Goal: Communication & Community: Answer question/provide support

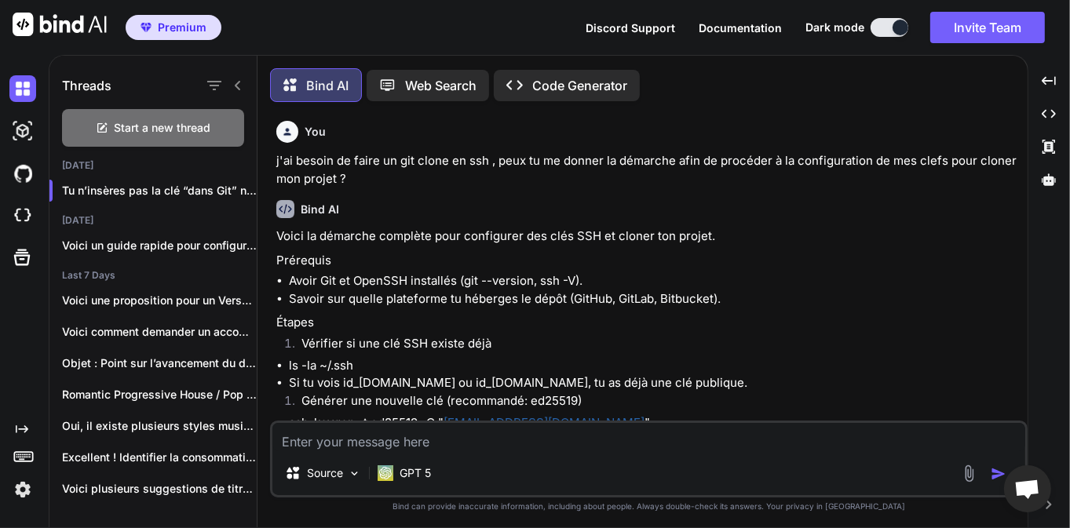
scroll to position [2725, 0]
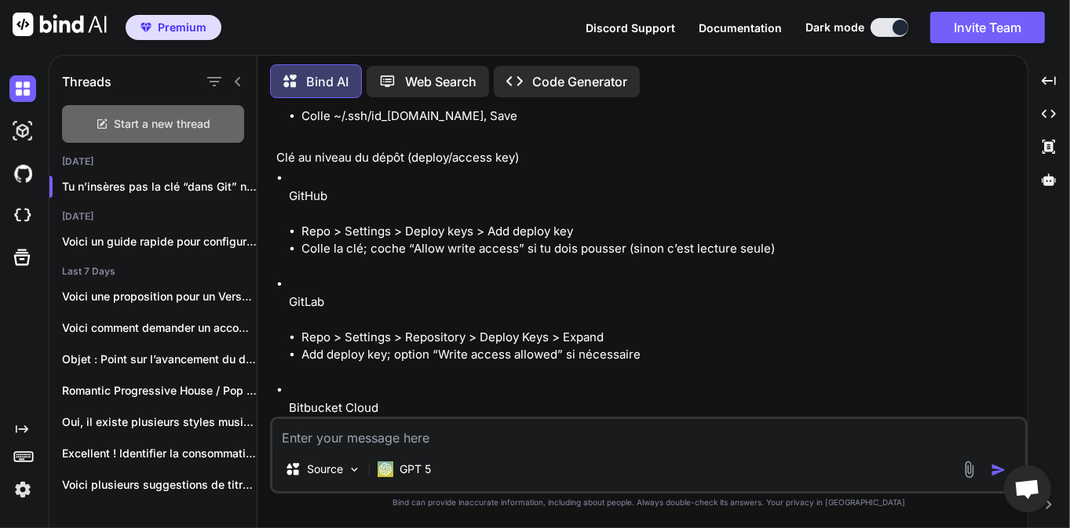
click at [207, 119] on span "Start a new thread" at bounding box center [163, 124] width 97 height 16
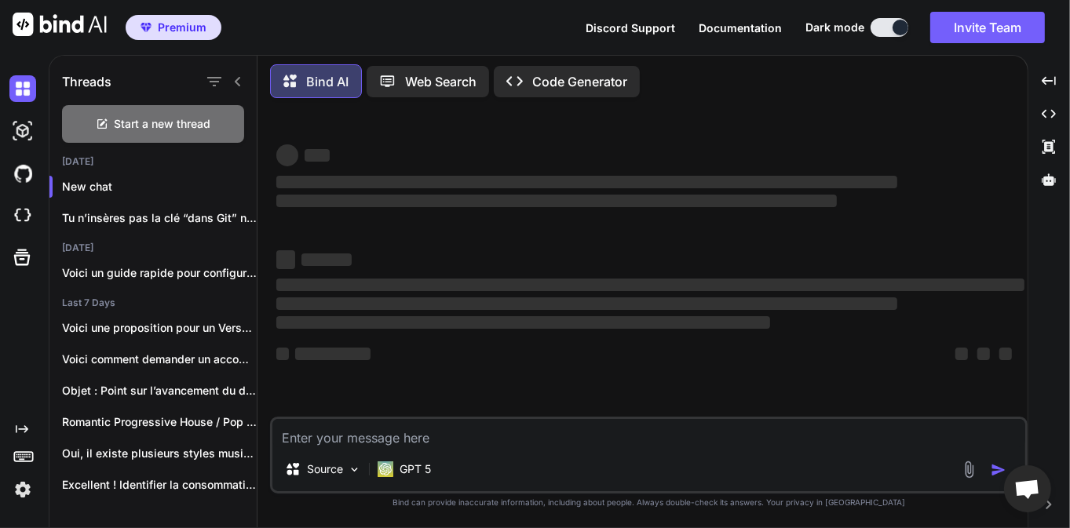
scroll to position [0, 0]
click at [425, 438] on textarea at bounding box center [648, 433] width 753 height 28
type textarea "D"
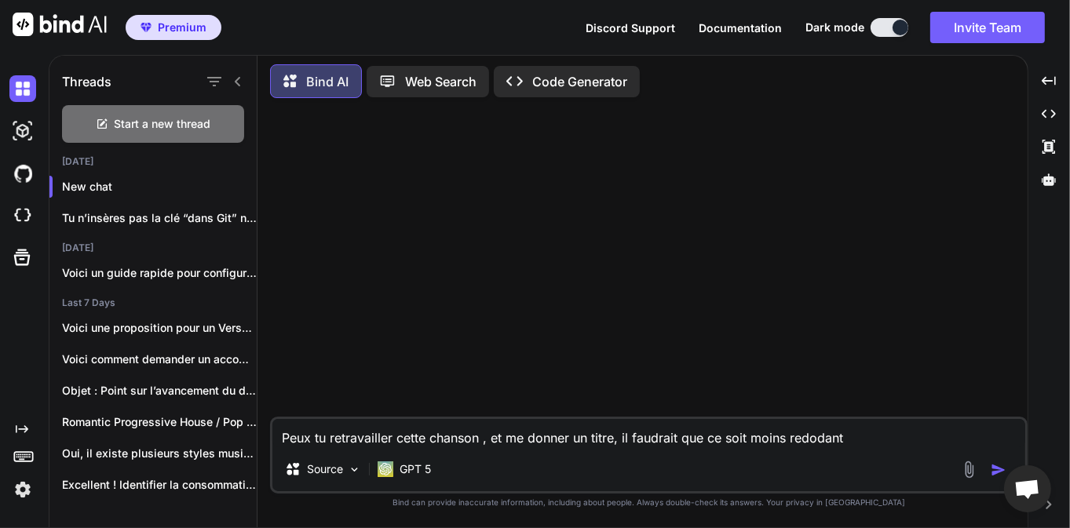
drag, startPoint x: 790, startPoint y: 427, endPoint x: 804, endPoint y: 439, distance: 17.8
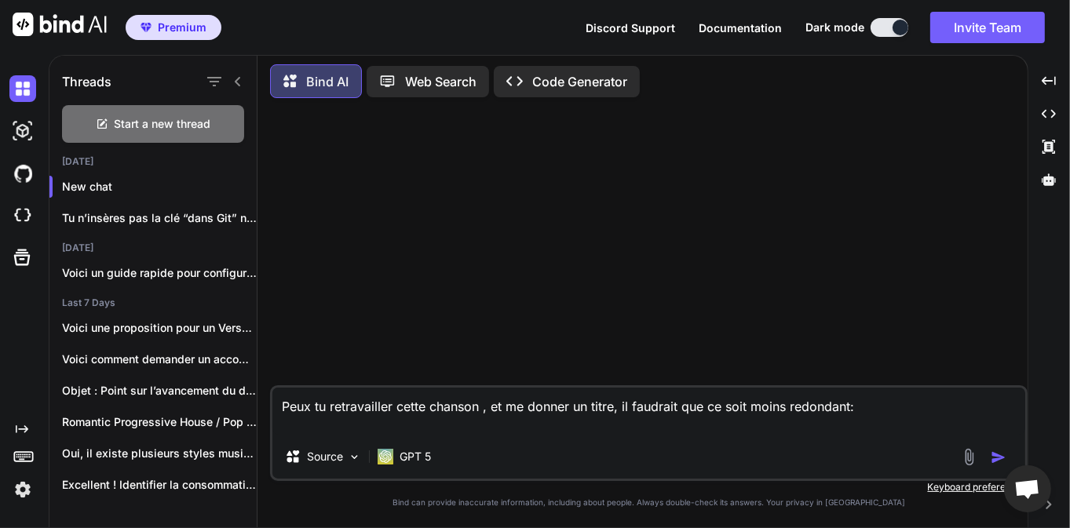
paste textarea "[Chorus] Don't tell me I'm wrong Don't tell me I'm wrong Don't tell me I'm wron…"
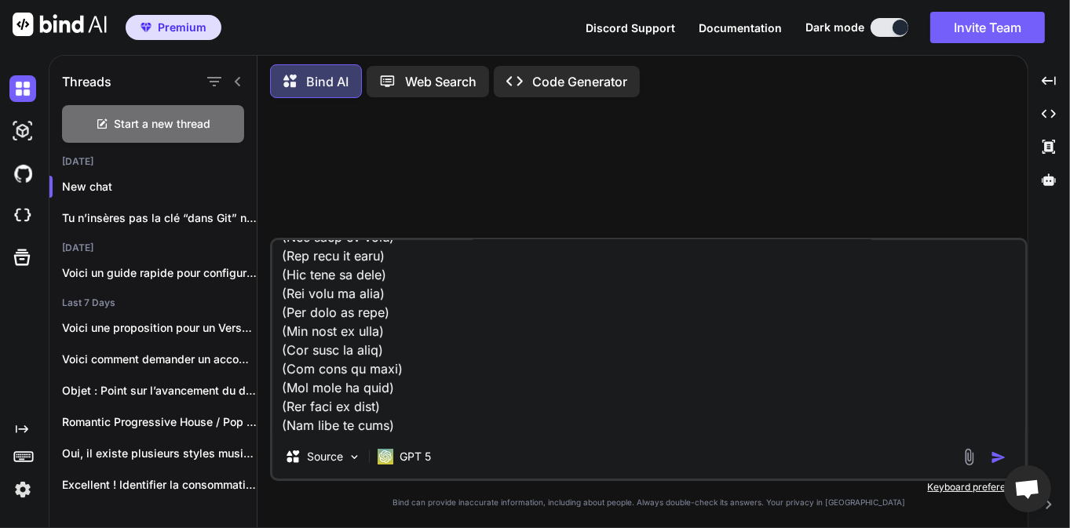
type textarea "Peux tu retravailler cette chanson , et me donner un titre, il faudrait que ce …"
click at [999, 463] on img "button" at bounding box center [998, 458] width 16 height 16
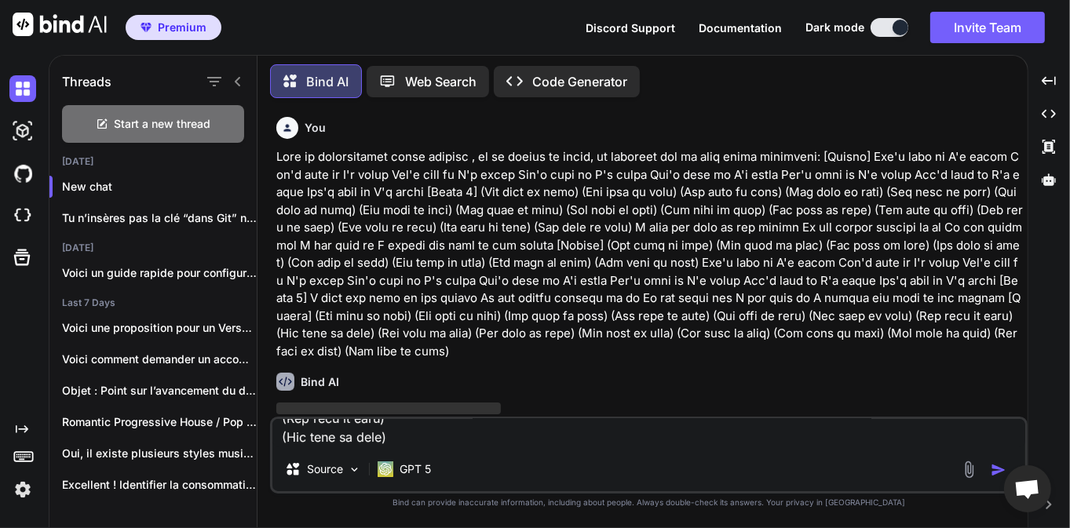
scroll to position [0, 0]
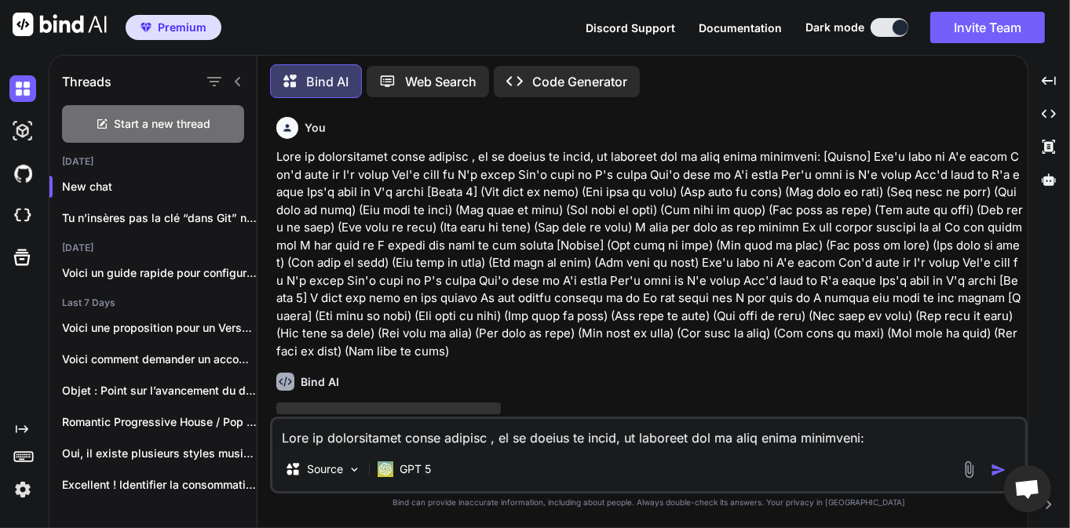
drag, startPoint x: 457, startPoint y: 414, endPoint x: 497, endPoint y: 407, distance: 40.8
click at [567, 416] on p "‌" at bounding box center [650, 409] width 748 height 18
drag, startPoint x: 460, startPoint y: 406, endPoint x: 443, endPoint y: 410, distance: 17.7
click at [480, 411] on span "‌" at bounding box center [388, 409] width 224 height 12
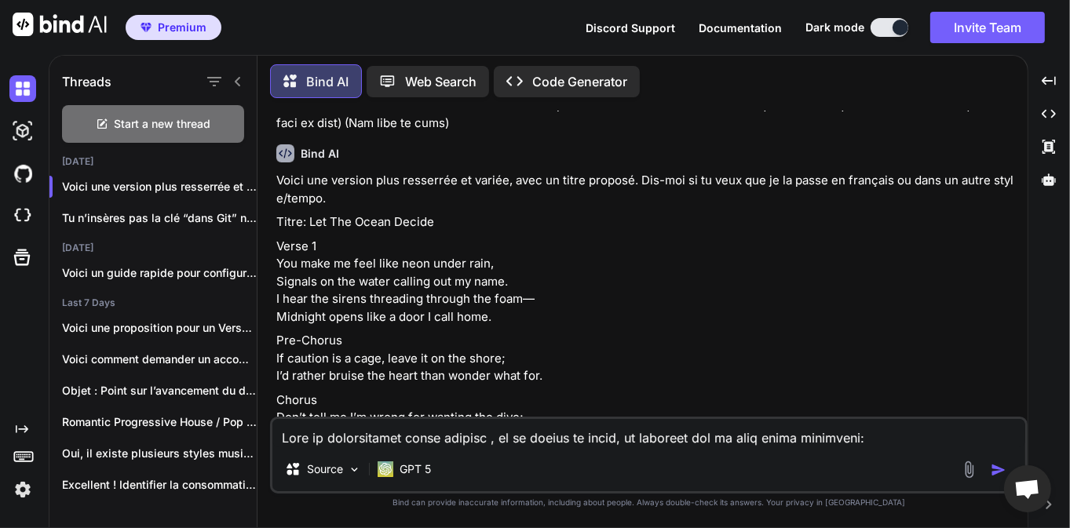
scroll to position [226, 0]
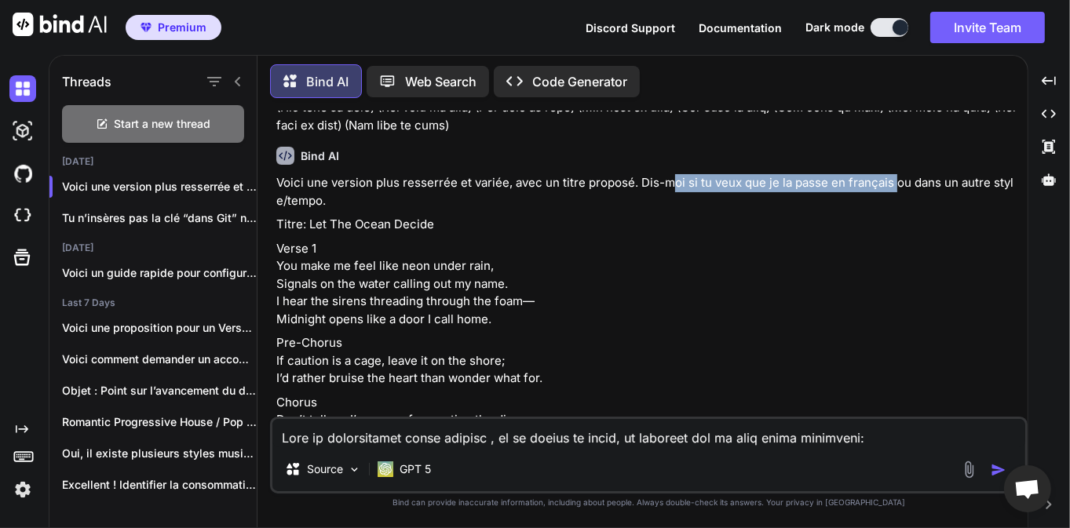
drag, startPoint x: 671, startPoint y: 185, endPoint x: 874, endPoint y: 193, distance: 202.6
click at [893, 186] on p "Voici une version plus resserrée et variée, avec un titre proposé. Dis-moi si t…" at bounding box center [650, 191] width 748 height 35
click at [845, 202] on p "Voici une version plus resserrée et variée, avec un titre proposé. Dis-moi si t…" at bounding box center [650, 191] width 748 height 35
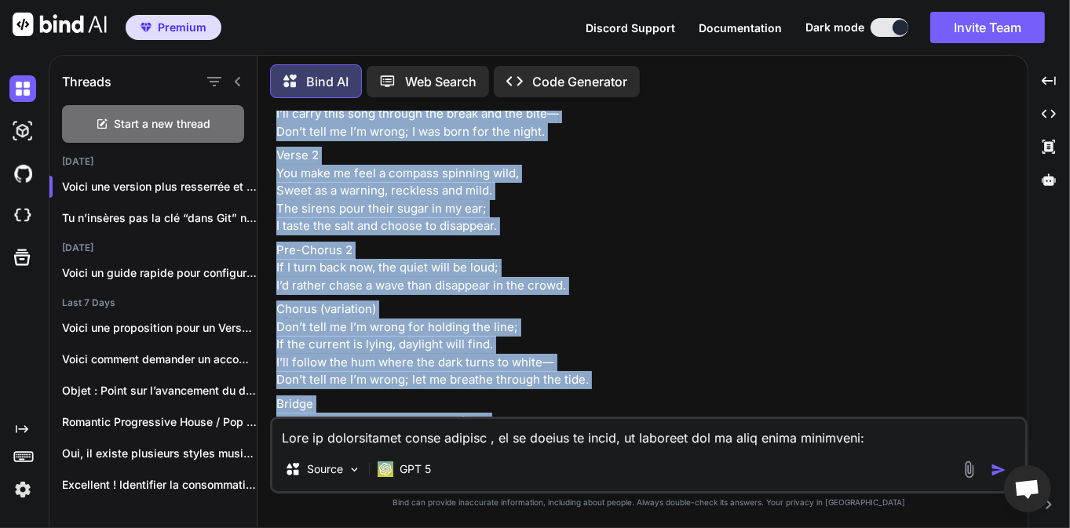
scroll to position [863, 0]
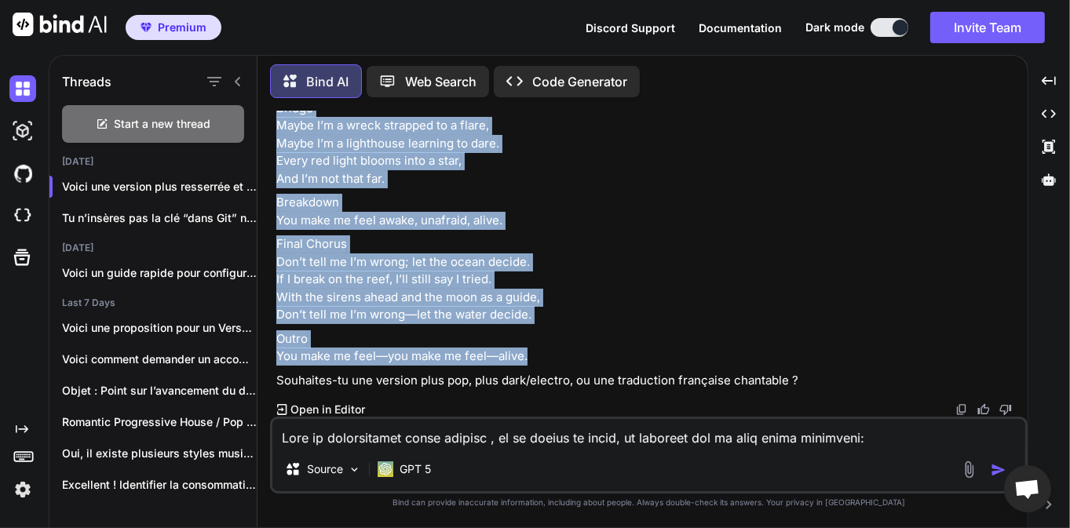
drag, startPoint x: 277, startPoint y: 213, endPoint x: 541, endPoint y: 360, distance: 302.2
copy div "Verse 1 You make me feel like neon under rain, Signals on the water calling out…"
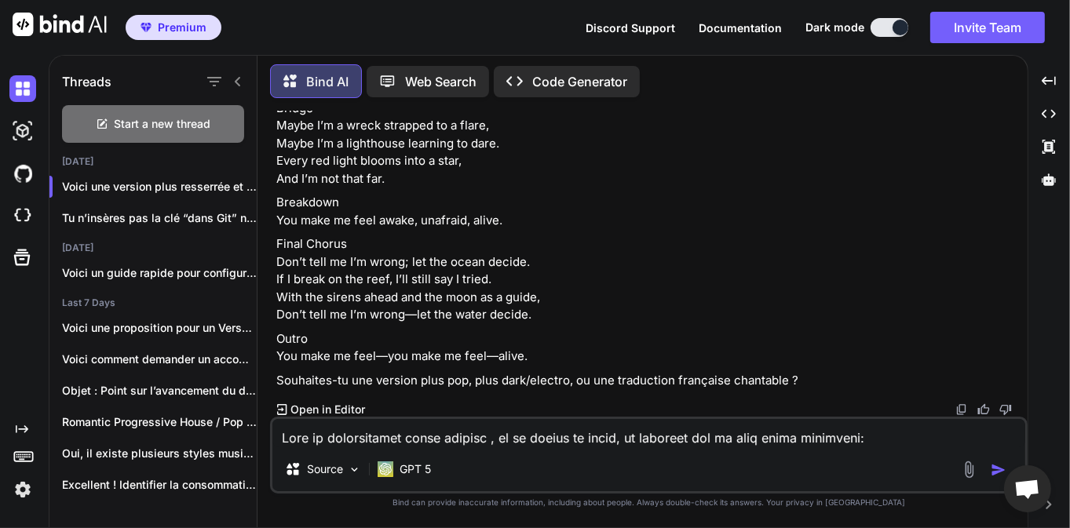
click at [424, 430] on textarea at bounding box center [648, 433] width 753 height 28
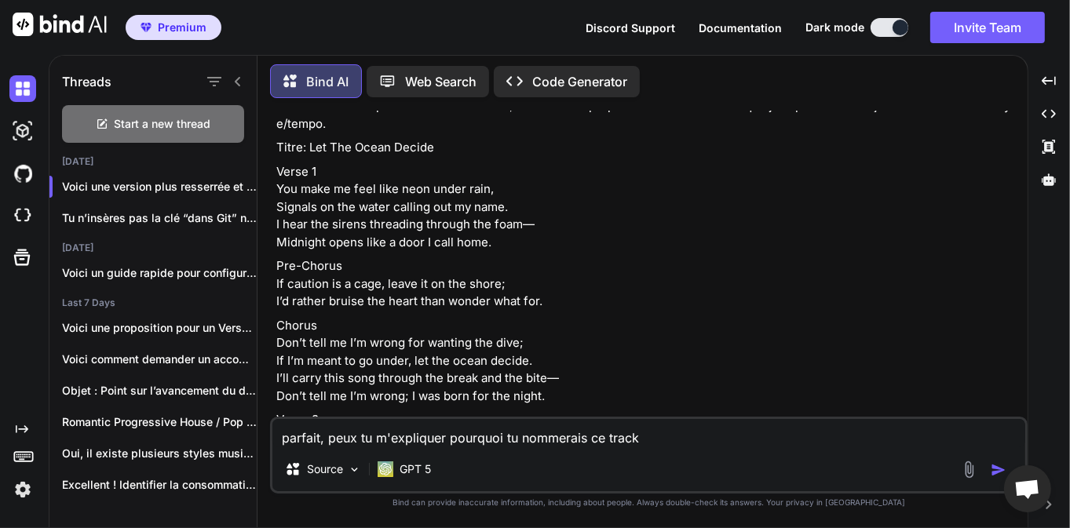
scroll to position [261, 0]
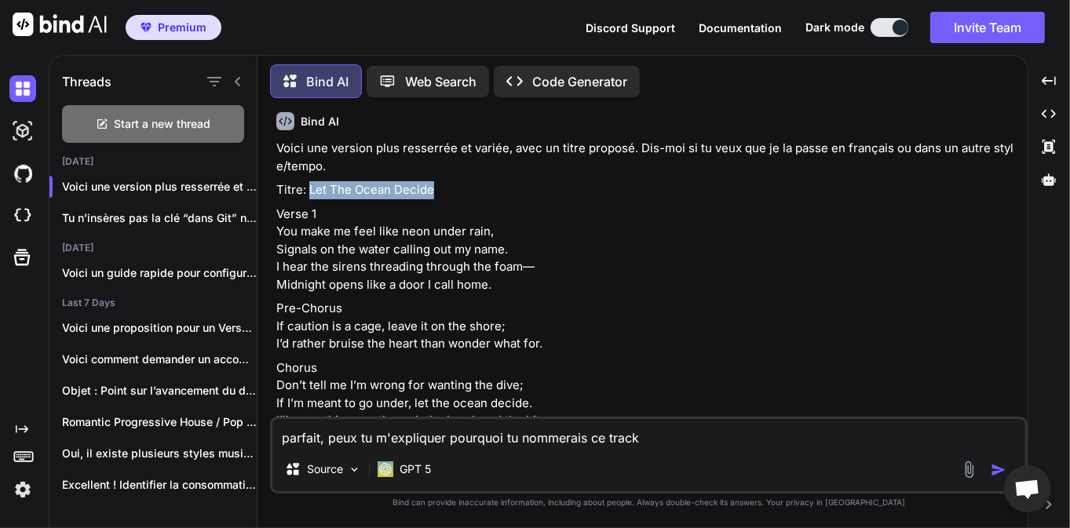
drag, startPoint x: 442, startPoint y: 191, endPoint x: 307, endPoint y: 191, distance: 135.0
click at [307, 191] on p "Titre: Let The Ocean Decide" at bounding box center [650, 190] width 748 height 18
copy p "Let The Ocean Decide"
click at [669, 435] on textarea "parfait, peux tu m'expliquer pourquoi tu nommerais ce track" at bounding box center [648, 433] width 753 height 28
paste textarea "Let The Ocean Decide"
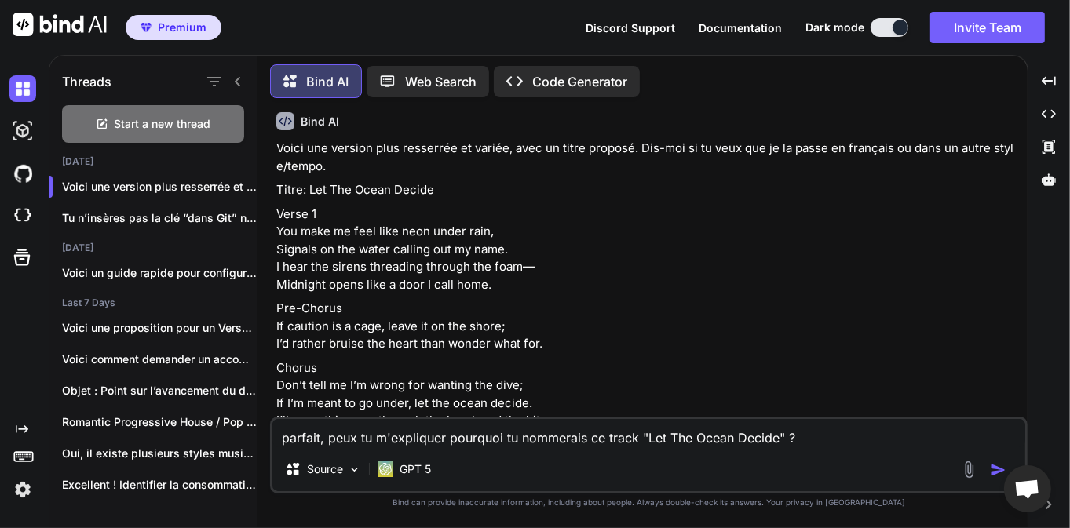
type textarea "parfait, peux tu m'expliquer pourquoi tu nommerais ce track "Let The Ocean Deci…"
click at [1001, 469] on img "button" at bounding box center [998, 470] width 16 height 16
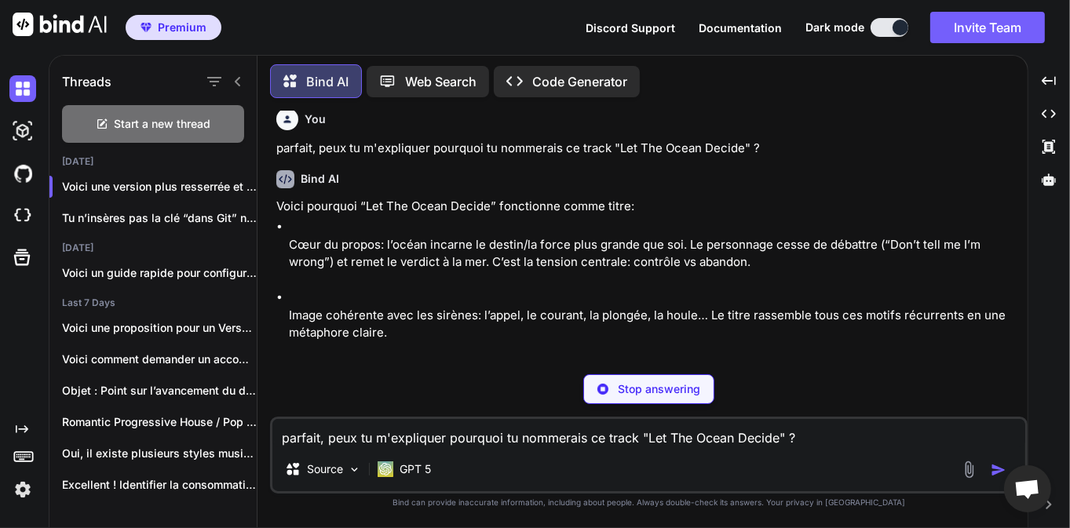
scroll to position [1180, 0]
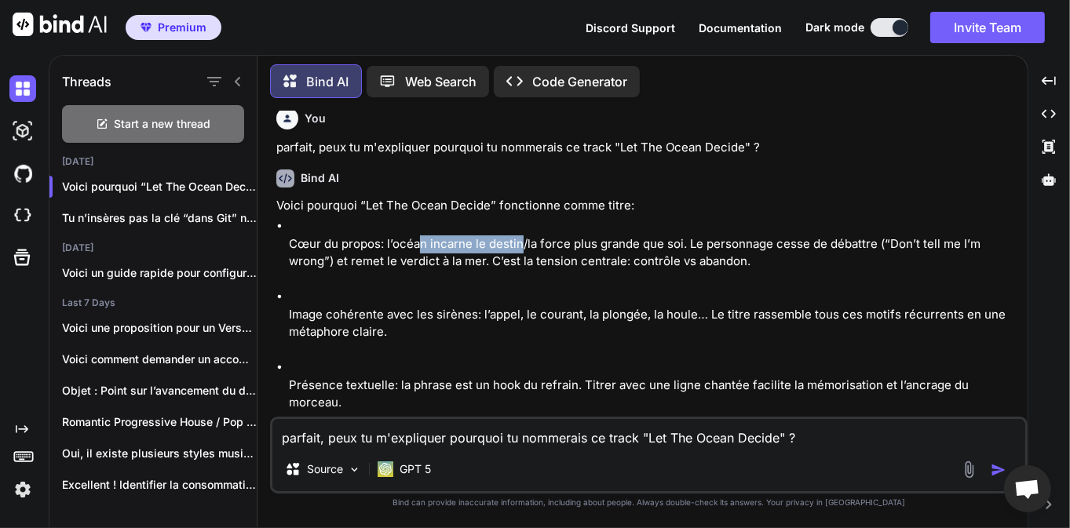
drag, startPoint x: 421, startPoint y: 246, endPoint x: 522, endPoint y: 246, distance: 101.2
click at [522, 246] on p "Cœur du propos: l’océan incarne le destin/la force plus grande que soi. Le pers…" at bounding box center [656, 252] width 735 height 35
click at [544, 254] on p "Cœur du propos: l’océan incarne le destin/la force plus grande que soi. Le pers…" at bounding box center [656, 252] width 735 height 35
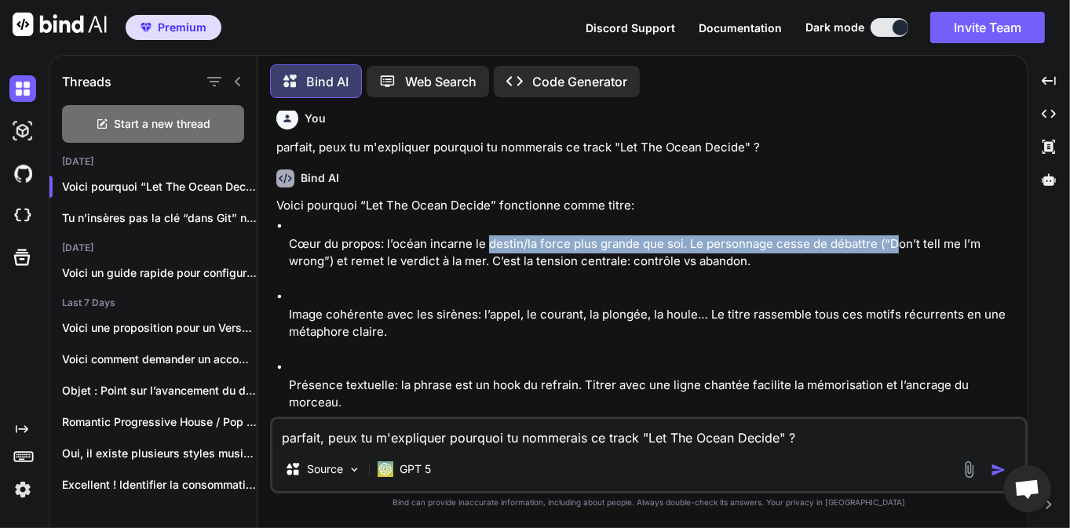
drag, startPoint x: 488, startPoint y: 247, endPoint x: 894, endPoint y: 250, distance: 405.8
click at [894, 250] on p "Cœur du propos: l’océan incarne le destin/la force plus grande que soi. Le pers…" at bounding box center [656, 252] width 735 height 35
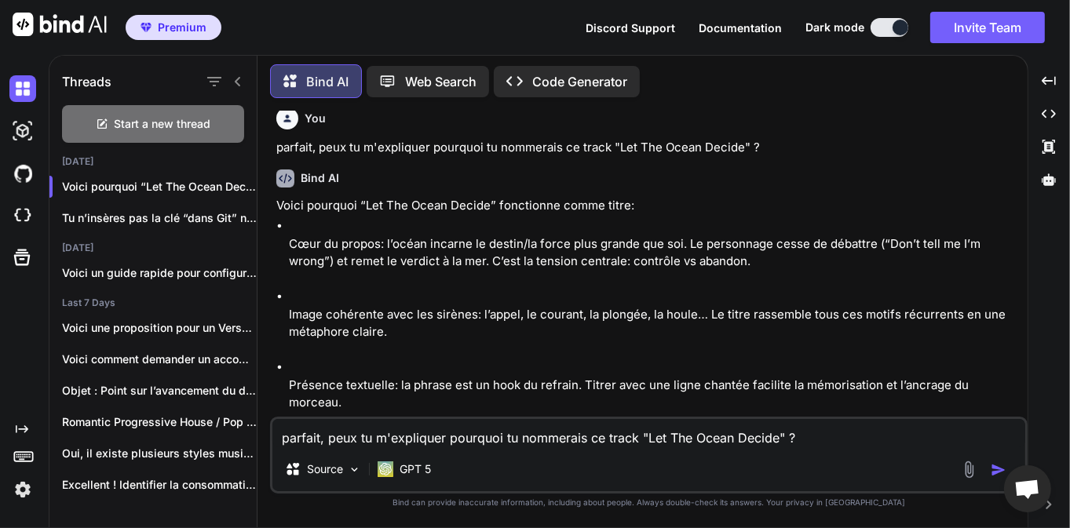
click at [917, 248] on p "Cœur du propos: l’océan incarne le destin/la force plus grande que soi. Le pers…" at bounding box center [656, 252] width 735 height 35
drag, startPoint x: 334, startPoint y: 257, endPoint x: 394, endPoint y: 259, distance: 60.5
click at [367, 257] on p "Cœur du propos: l’océan incarne le destin/la force plus grande que soi. Le pers…" at bounding box center [656, 252] width 735 height 35
click at [408, 259] on p "Cœur du propos: l’océan incarne le destin/la force plus grande que soi. Le pers…" at bounding box center [656, 252] width 735 height 35
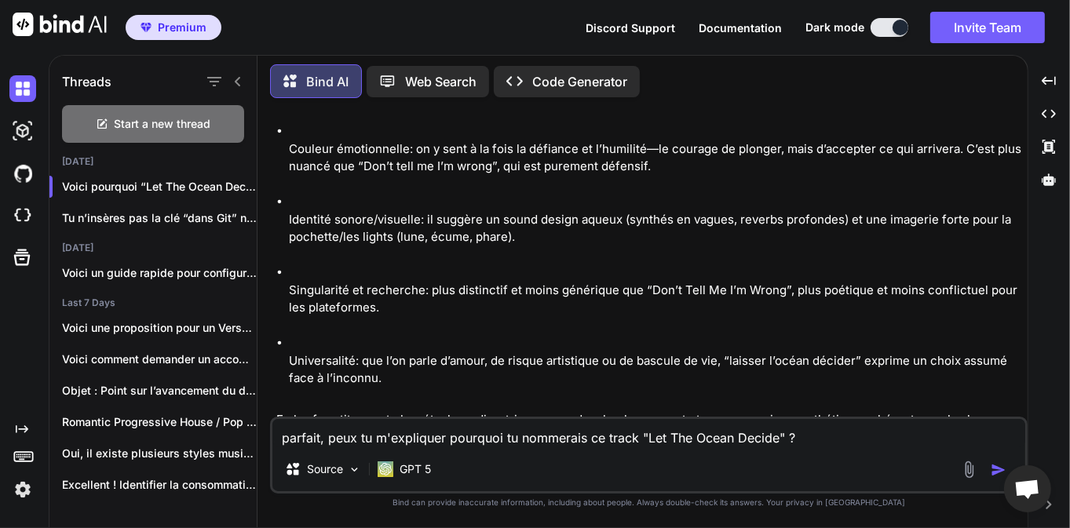
scroll to position [1508, 0]
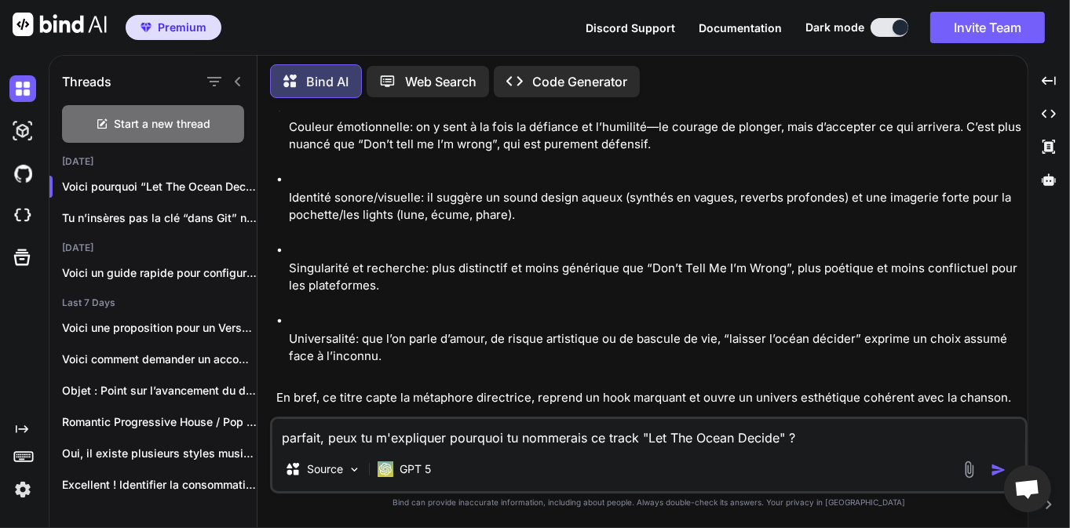
click at [453, 429] on textarea "parfait, peux tu m'expliquer pourquoi tu nommerais ce track "Let The Ocean Deci…" at bounding box center [648, 433] width 753 height 28
type textarea "propose moi d'autres titre si il te plait"
click at [1002, 467] on img "button" at bounding box center [998, 470] width 16 height 16
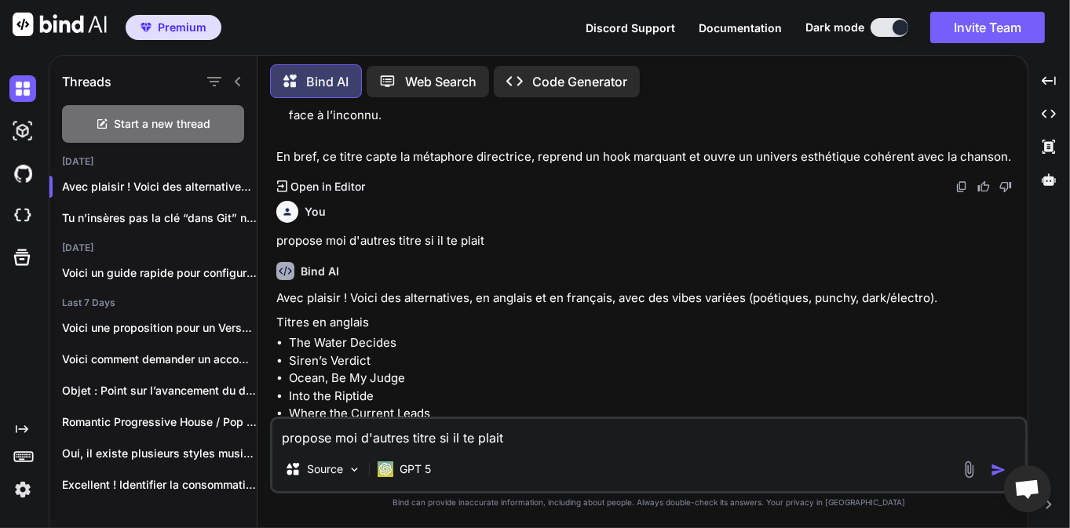
scroll to position [1900, 0]
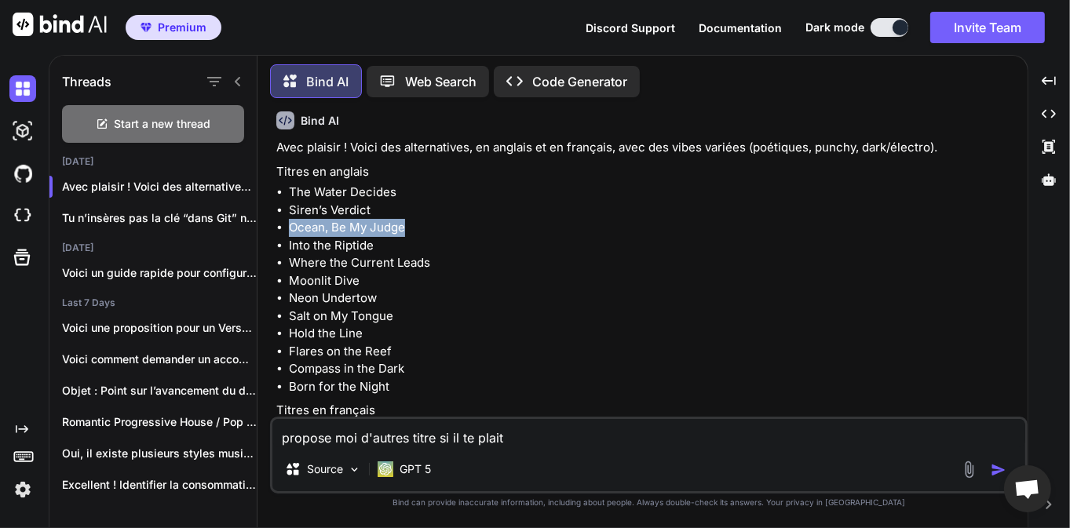
drag, startPoint x: 290, startPoint y: 210, endPoint x: 410, endPoint y: 213, distance: 119.3
click at [410, 219] on li "Ocean, Be My Judge" at bounding box center [656, 228] width 735 height 18
click at [422, 219] on li "Ocean, Be My Judge" at bounding box center [656, 228] width 735 height 18
drag, startPoint x: 289, startPoint y: 210, endPoint x: 411, endPoint y: 214, distance: 122.5
click at [400, 219] on li "Ocean, Be My Judge" at bounding box center [656, 228] width 735 height 18
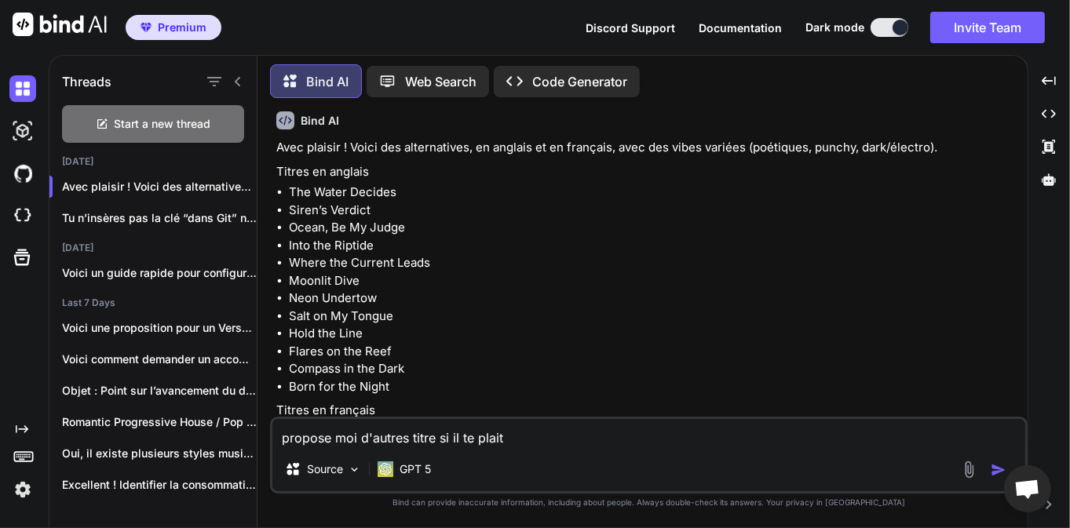
click at [428, 219] on li "Ocean, Be My Judge" at bounding box center [656, 228] width 735 height 18
drag, startPoint x: 292, startPoint y: 279, endPoint x: 346, endPoint y: 281, distance: 54.2
click at [341, 290] on li "Neon Undertow" at bounding box center [656, 299] width 735 height 18
click at [346, 290] on li "Neon Undertow" at bounding box center [656, 299] width 735 height 18
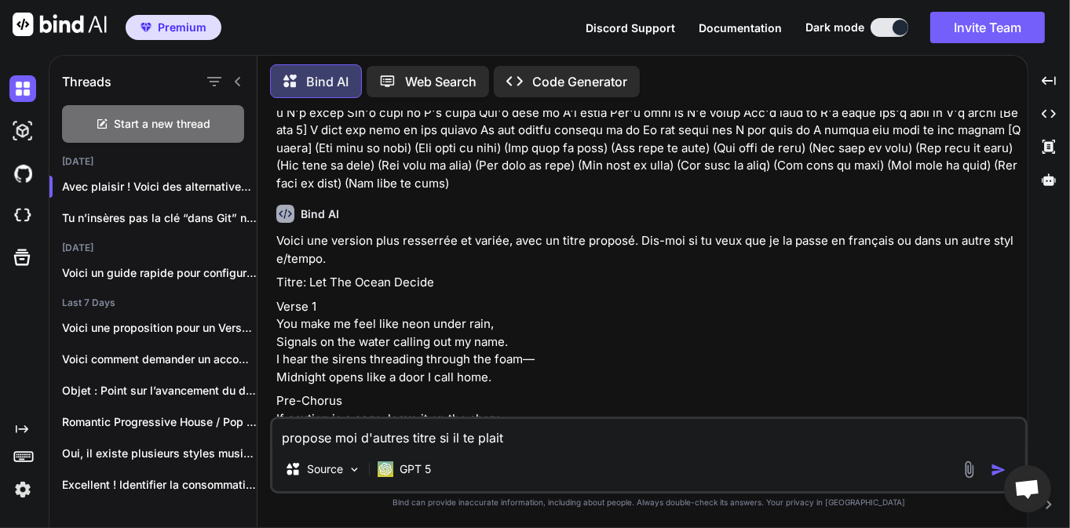
scroll to position [117, 0]
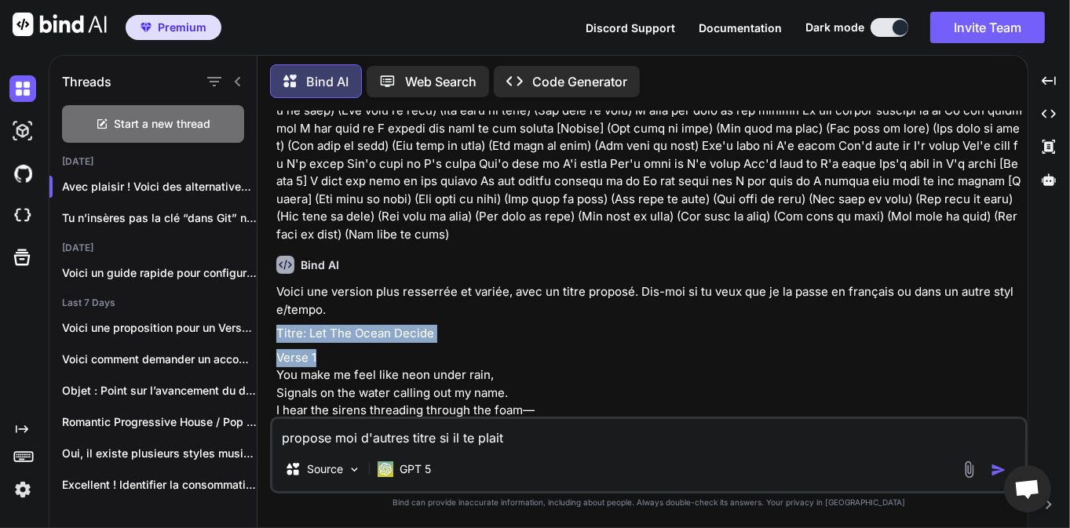
drag, startPoint x: 277, startPoint y: 332, endPoint x: 354, endPoint y: 351, distance: 79.2
click at [282, 367] on p "Verse 1 You make me feel like neon under rain, Signals on the water calling out…" at bounding box center [650, 393] width 748 height 89
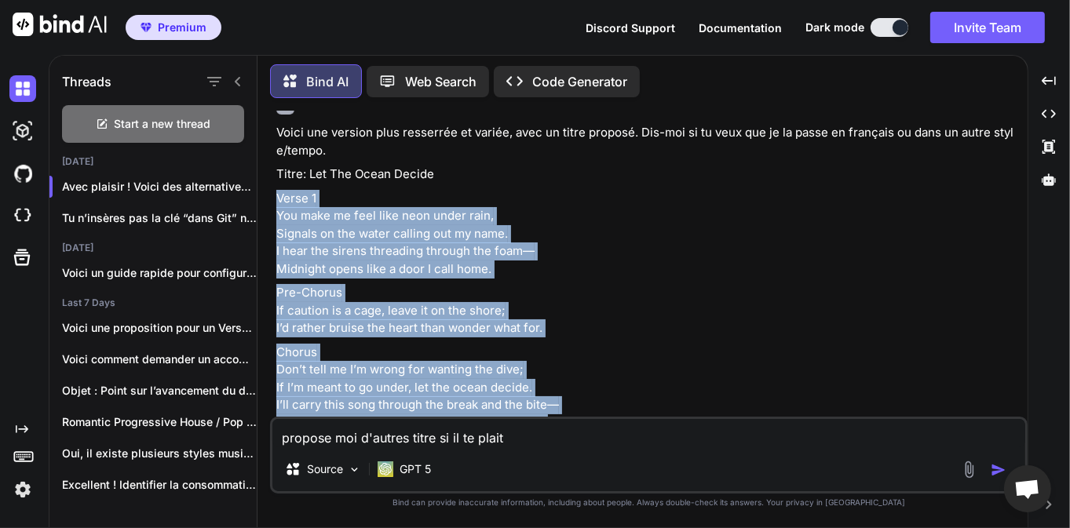
scroll to position [850, 0]
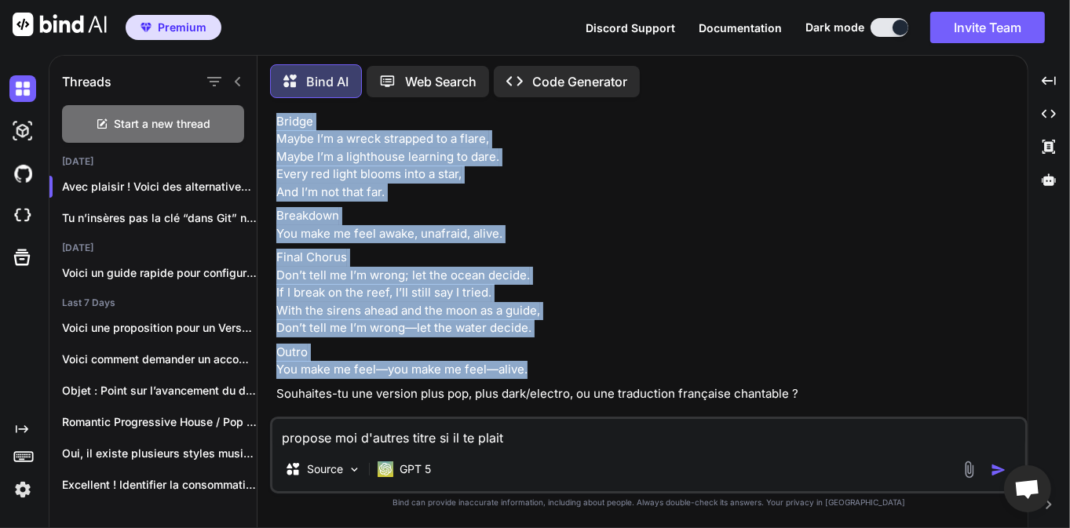
drag, startPoint x: 279, startPoint y: 362, endPoint x: 519, endPoint y: 352, distance: 240.4
copy div "Verse 1 You make me feel like neon under rain, Signals on the water calling out…"
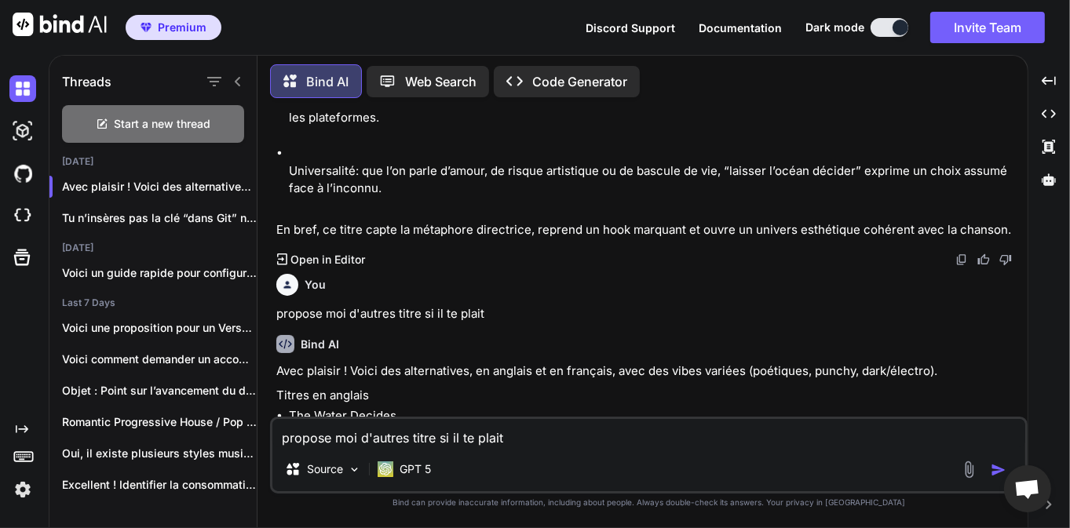
scroll to position [1679, 0]
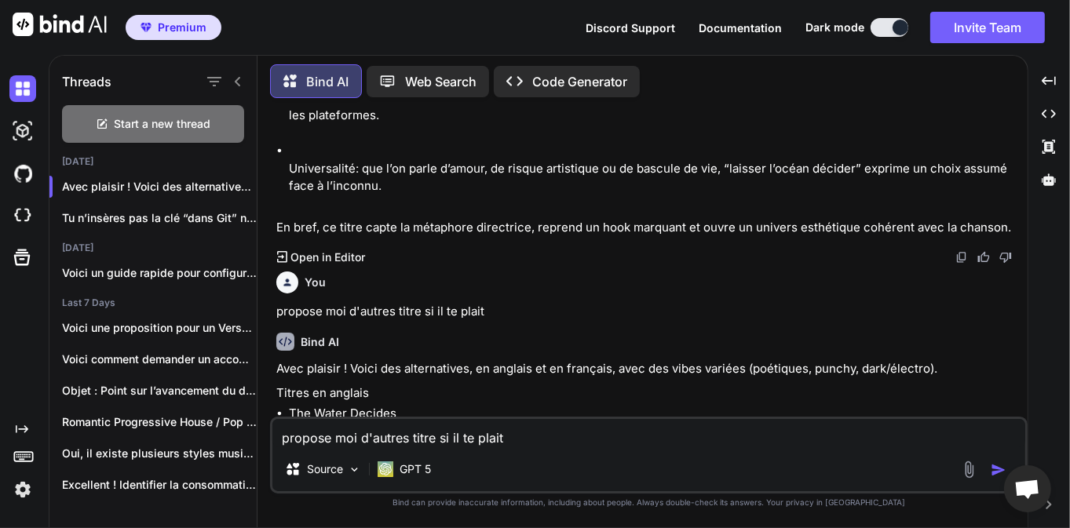
click at [474, 435] on textarea "propose moi d'autres titre si il te plait" at bounding box center [648, 433] width 753 height 28
type textarea "D"
click at [395, 429] on textarea "Peux tu" at bounding box center [648, 433] width 753 height 28
drag, startPoint x: 743, startPoint y: 446, endPoint x: 553, endPoint y: 440, distance: 190.0
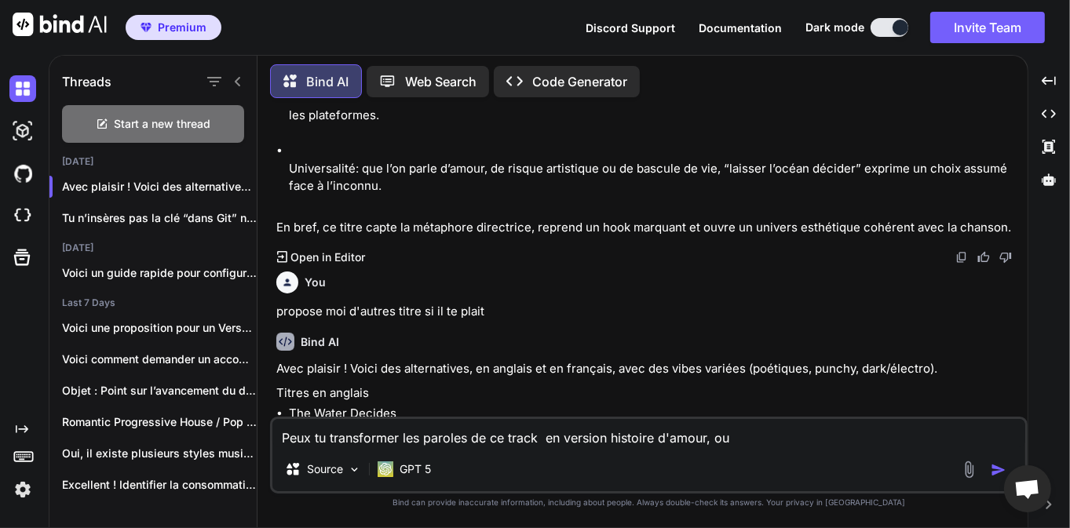
click at [553, 440] on textarea "Peux tu transformer les paroles de ce track en version histoire d'amour, ou" at bounding box center [648, 433] width 753 height 28
click at [788, 438] on textarea "Peux tu transformer les paroles de ce track en enlevant toutes laison avec la m…" at bounding box center [648, 433] width 753 height 28
type textarea "Peux tu transformer les paroles de ce track en enlevant toutes laison avec la m…"
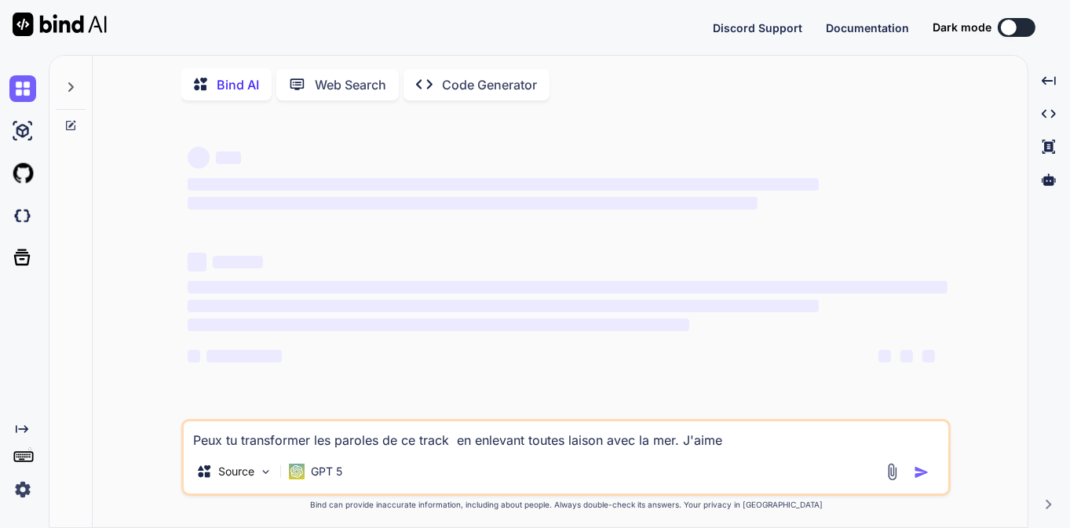
type textarea "x"
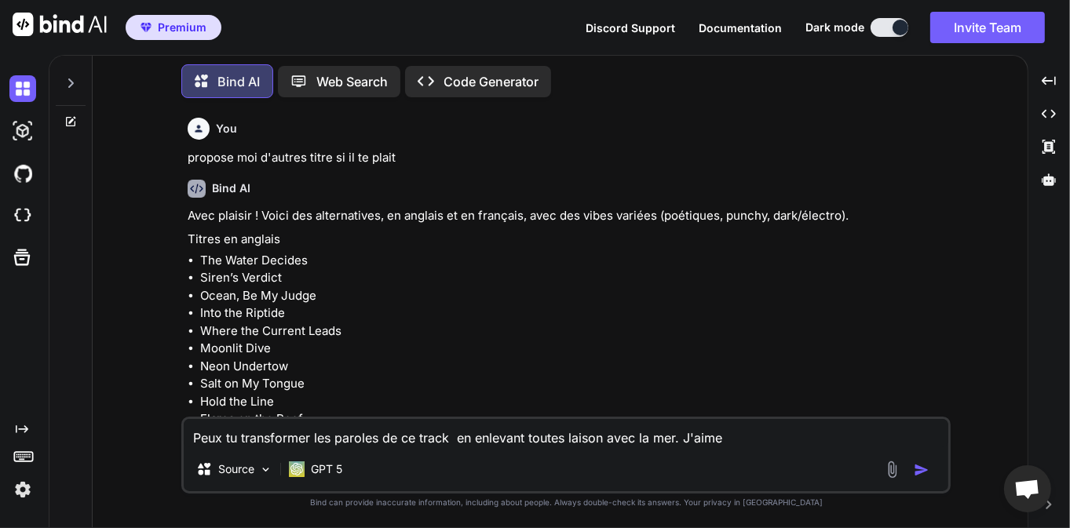
scroll to position [1815, 0]
click at [739, 436] on textarea "Peux tu transformer les paroles de ce track en enlevant toutes liaison avec la …" at bounding box center [566, 433] width 764 height 28
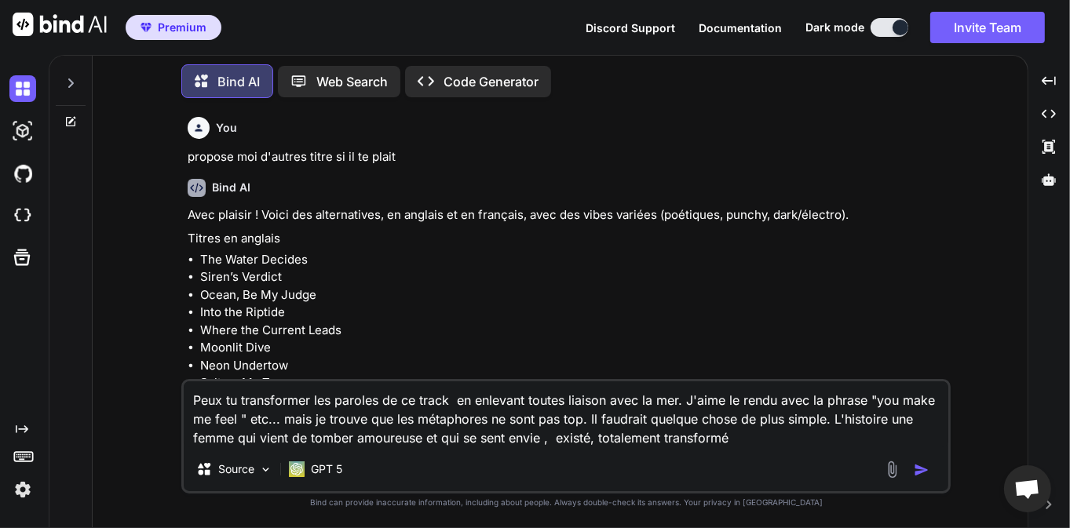
type textarea "Peux tu transformer les paroles de ce track en enlevant toutes liaison avec la …"
click at [925, 469] on img "button" at bounding box center [922, 470] width 16 height 16
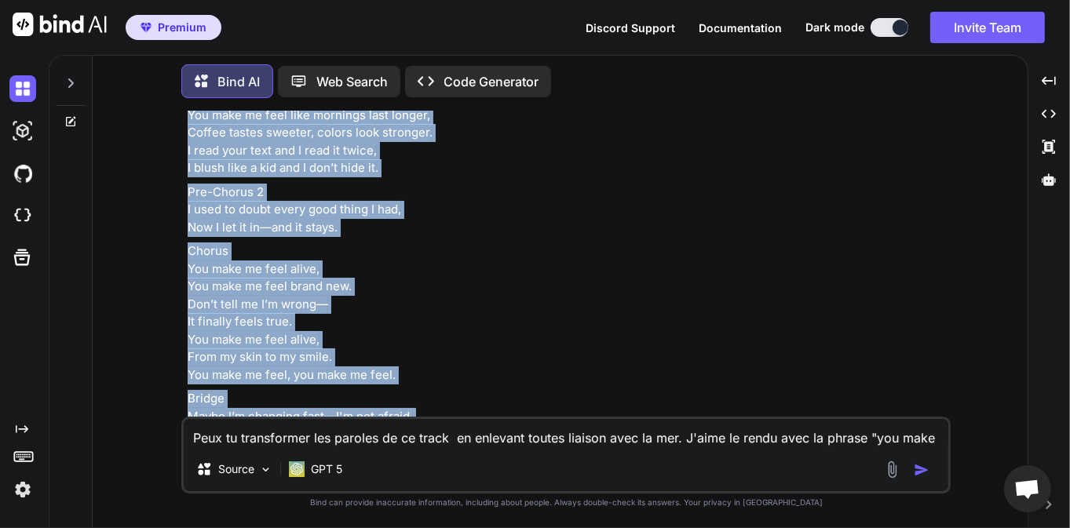
scroll to position [3274, 0]
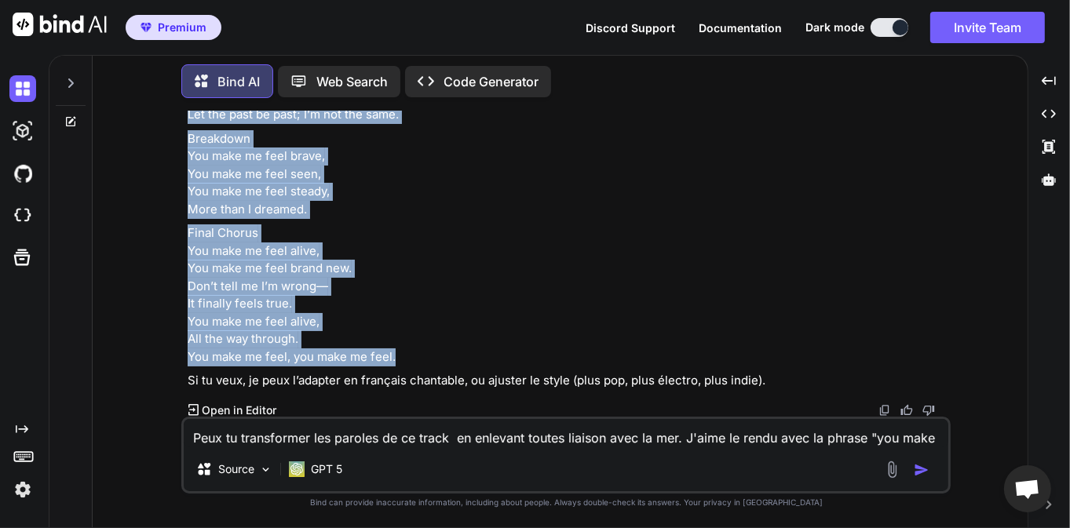
drag, startPoint x: 189, startPoint y: 245, endPoint x: 385, endPoint y: 342, distance: 219.0
copy div "Lorem 1 Ips dolo si amet cons adi elitse doei te, Inci utlab etdolo’m aliq eni …"
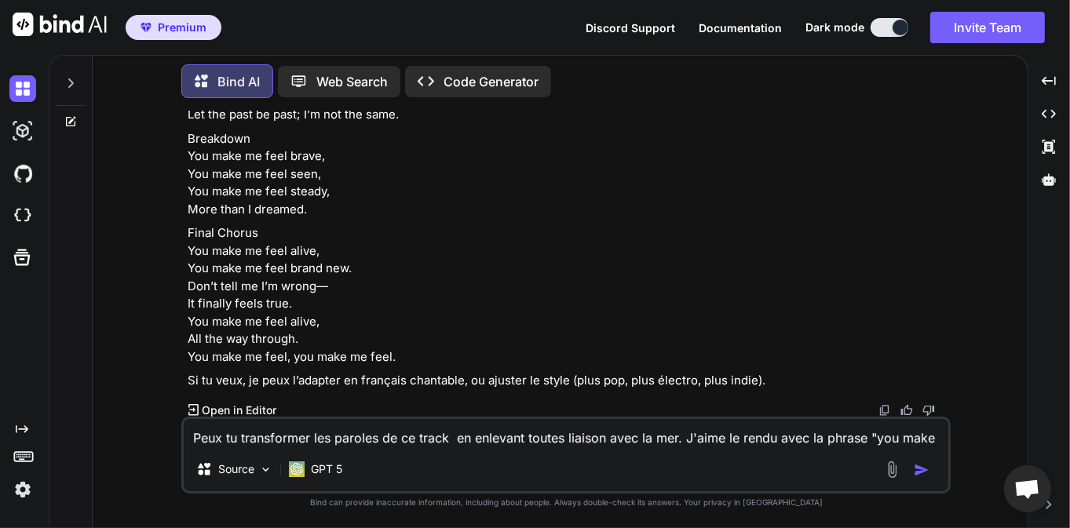
click at [383, 432] on textarea "Peux tu transformer les paroles de ce track en enlevant toutes liaison avec la …" at bounding box center [566, 433] width 764 height 28
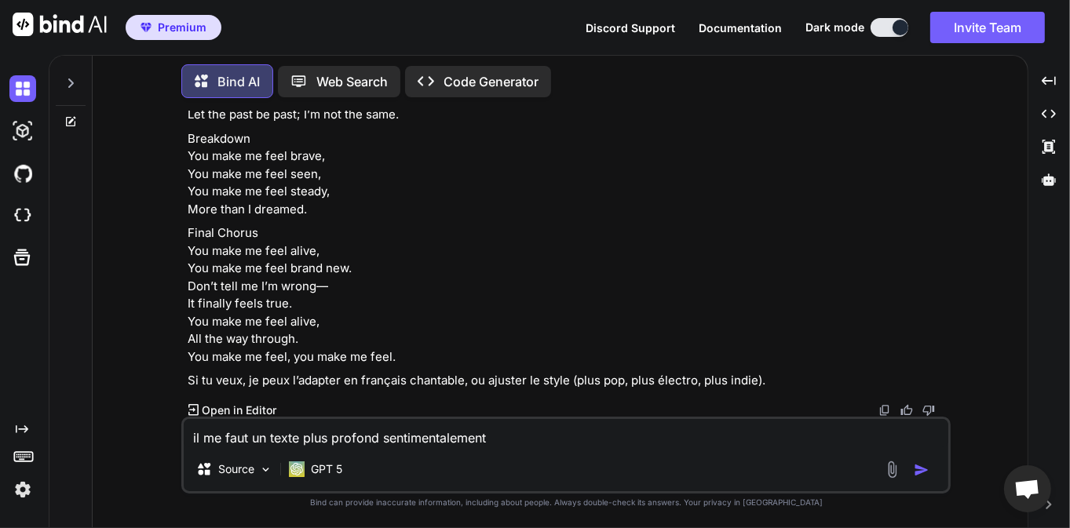
type textarea "il me faut un texte plus profond sentimentalement"
click at [916, 468] on img "button" at bounding box center [922, 470] width 16 height 16
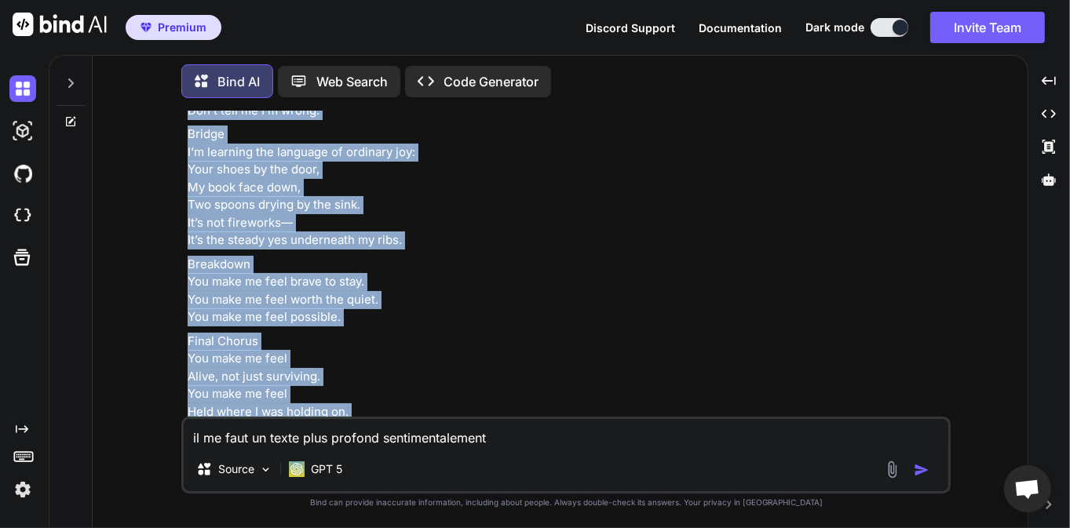
scroll to position [4610, 0]
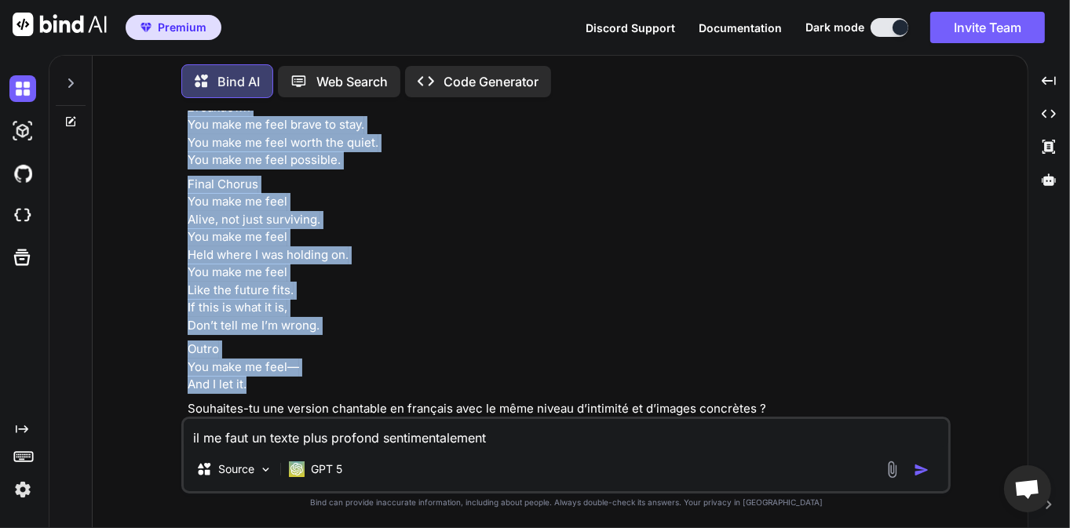
drag, startPoint x: 198, startPoint y: 221, endPoint x: 302, endPoint y: 381, distance: 191.8
copy div "Lorem 4 I dolo si ametc adi elits do eiusm temp, Inci ut labo et, dolo ma aliq …"
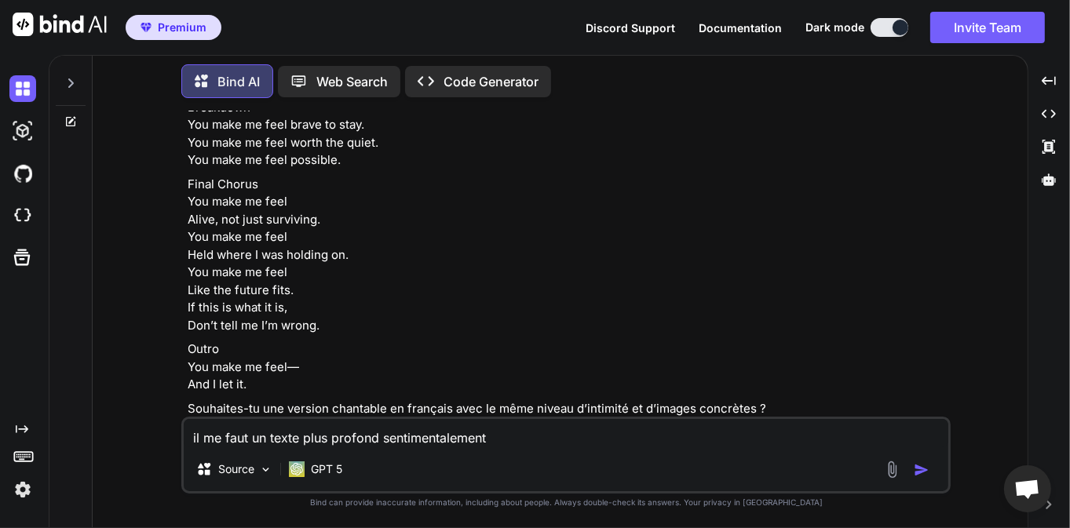
click at [344, 440] on textarea "il me faut un texte plus profond sentimentalement" at bounding box center [566, 433] width 764 height 28
click at [421, 435] on textarea "changeons l'histoire." at bounding box center [566, 433] width 764 height 28
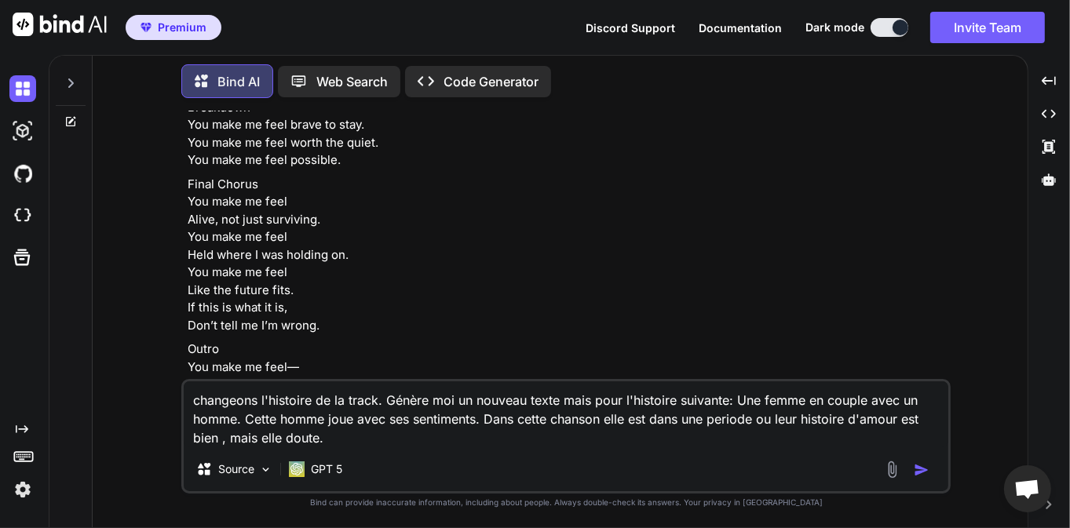
type textarea "changeons l'histoire de la track. Génère moi un nouveau texte mais pour l'histo…"
click at [921, 474] on img "button" at bounding box center [922, 470] width 16 height 16
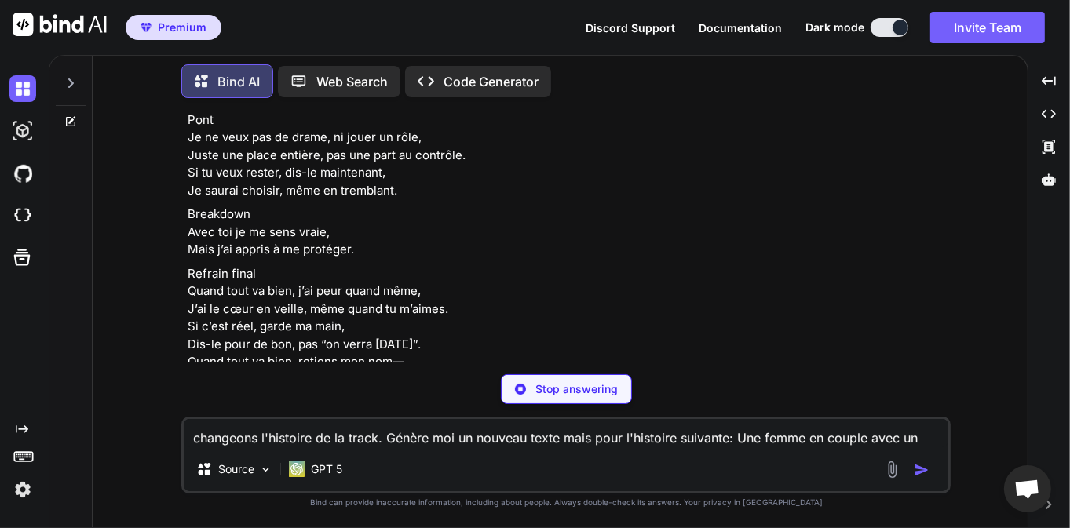
scroll to position [5666, 0]
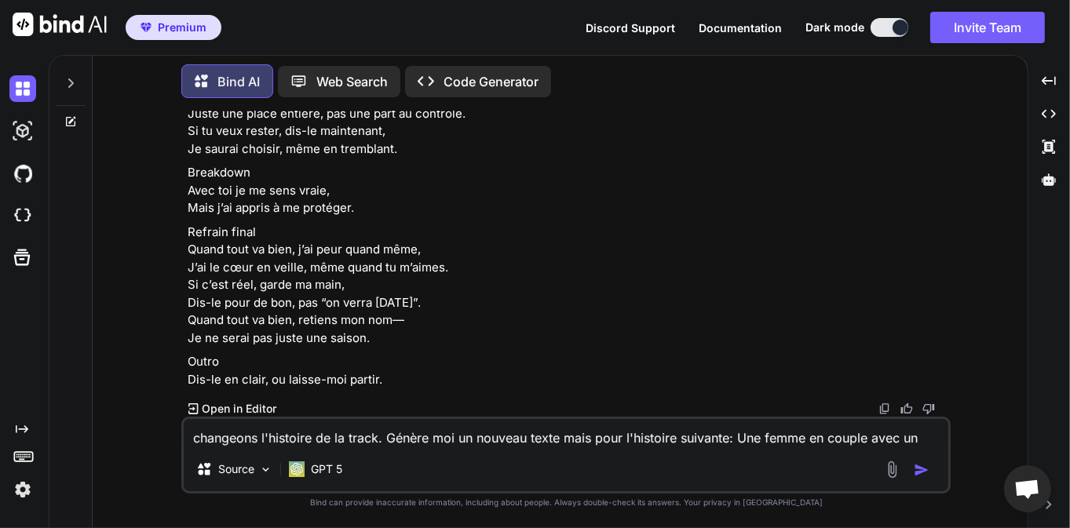
click at [386, 422] on textarea "changeons l'histoire de la track. Génère moi un nouveau texte mais pour l'histo…" at bounding box center [566, 433] width 764 height 28
type textarea "Il me faut le texte toujours en anglais bien que je m'exprime en Francais"
click at [923, 473] on img "button" at bounding box center [922, 470] width 16 height 16
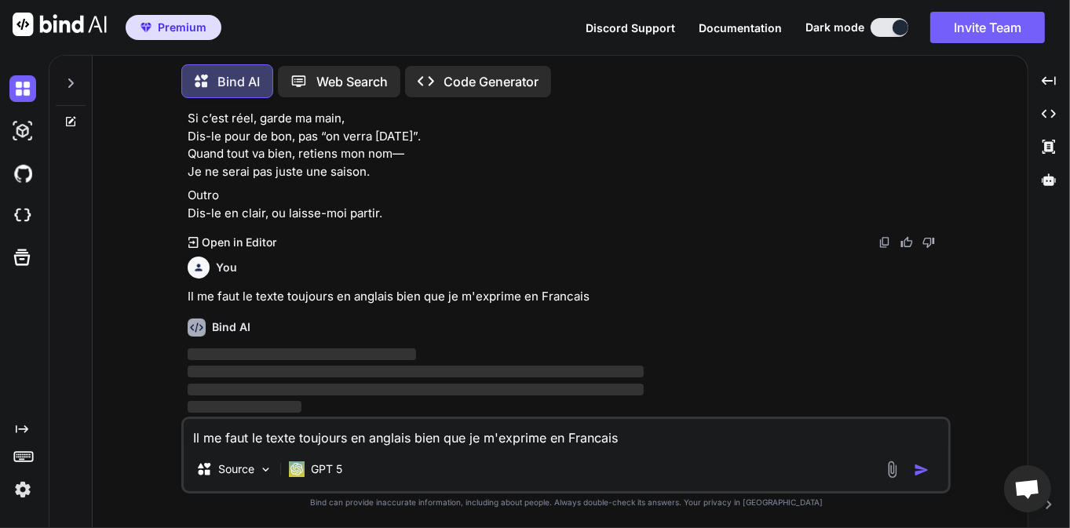
scroll to position [5831, 0]
drag, startPoint x: 223, startPoint y: 301, endPoint x: 348, endPoint y: 300, distance: 124.8
click at [300, 298] on p "Il me faut le texte toujours en anglais bien que je m'exprime en Francais" at bounding box center [568, 297] width 760 height 18
click at [370, 300] on p "Il me faut le texte toujours en anglais bien que je m'exprime en Francais" at bounding box center [568, 297] width 760 height 18
drag, startPoint x: 551, startPoint y: 300, endPoint x: 333, endPoint y: 290, distance: 218.4
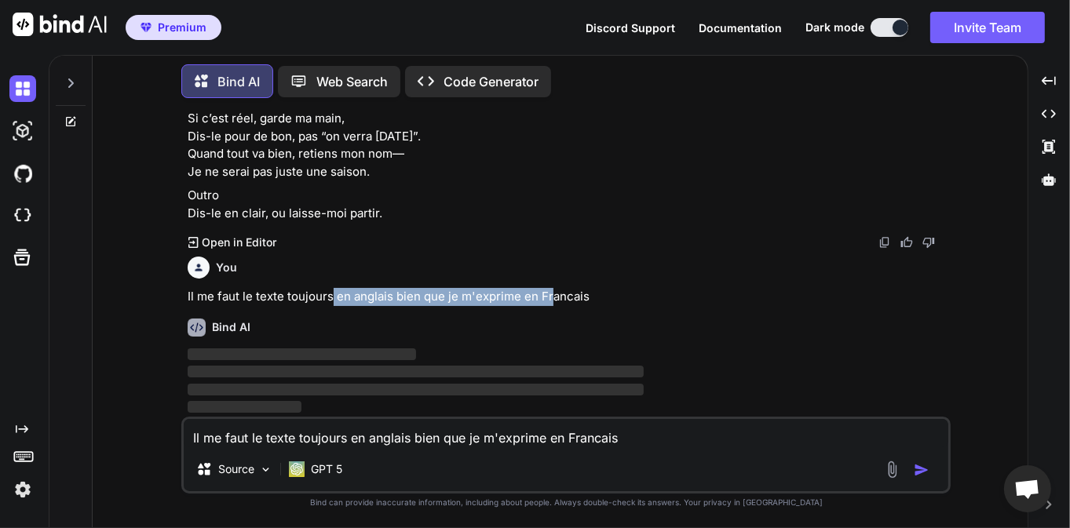
click at [333, 290] on p "Il me faut le texte toujours en anglais bien que je m'exprime en Francais" at bounding box center [568, 297] width 760 height 18
click at [297, 294] on p "Il me faut le texte toujours en anglais bien que je m'exprime en Francais" at bounding box center [568, 297] width 760 height 18
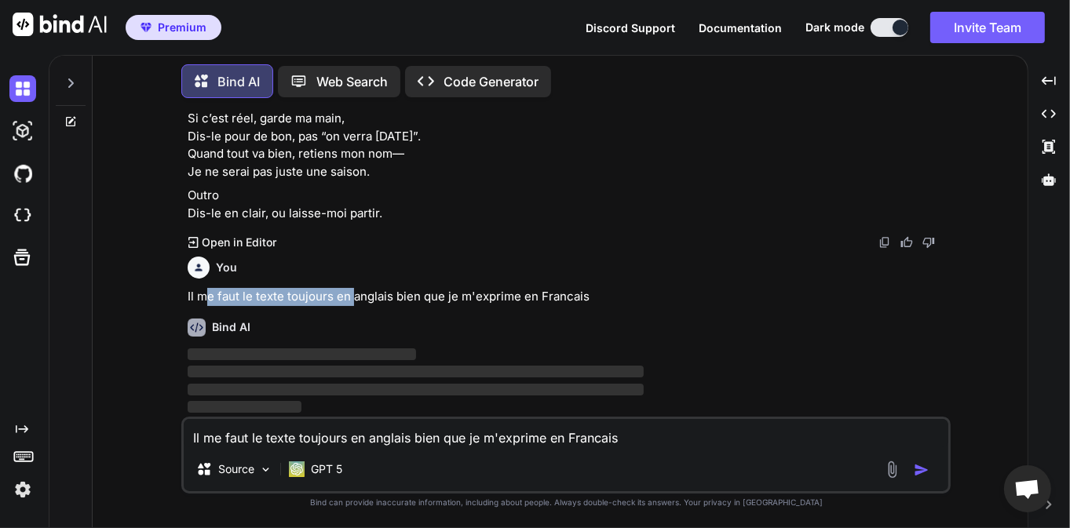
drag, startPoint x: 205, startPoint y: 297, endPoint x: 355, endPoint y: 301, distance: 150.0
click at [355, 301] on p "Il me faut le texte toujours en anglais bien que je m'exprime en Francais" at bounding box center [568, 297] width 760 height 18
click at [395, 301] on p "Il me faut le texte toujours en anglais bien que je m'exprime en Francais" at bounding box center [568, 297] width 760 height 18
drag, startPoint x: 223, startPoint y: 300, endPoint x: 386, endPoint y: 297, distance: 163.3
click at [386, 297] on p "Il me faut le texte toujours en anglais bien que je m'exprime en Francais" at bounding box center [568, 297] width 760 height 18
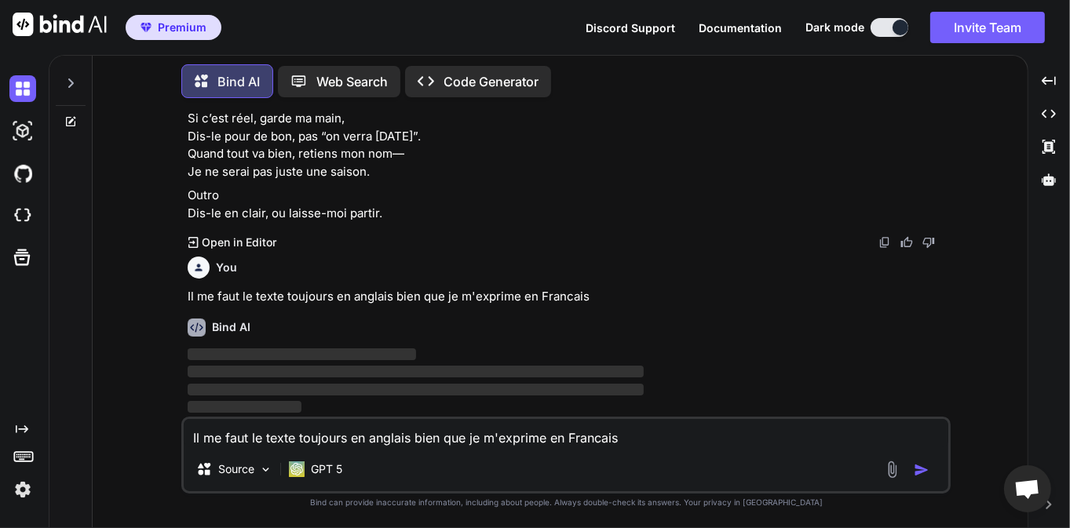
click at [430, 297] on p "Il me faut le texte toujours en anglais bien que je m'exprime en Francais" at bounding box center [568, 297] width 760 height 18
drag, startPoint x: 271, startPoint y: 297, endPoint x: 432, endPoint y: 298, distance: 160.9
click at [419, 299] on p "Il me faut le texte toujours en anglais bien que je m'exprime en Francais" at bounding box center [568, 297] width 760 height 18
click at [436, 298] on p "Il me faut le texte toujours en anglais bien que je m'exprime en Francais" at bounding box center [568, 297] width 760 height 18
drag, startPoint x: 220, startPoint y: 298, endPoint x: 381, endPoint y: 298, distance: 160.9
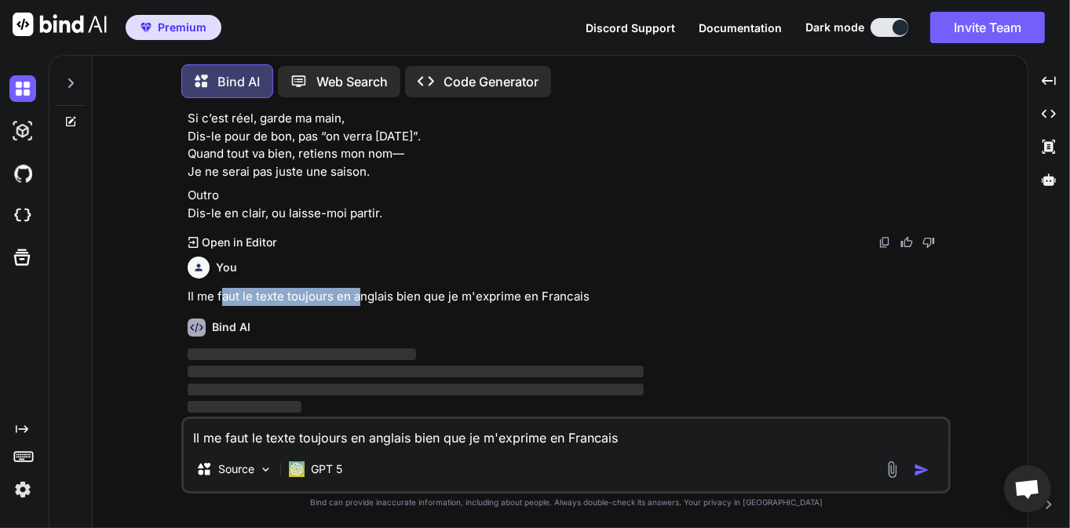
click at [378, 298] on p "Il me faut le texte toujours en anglais bien que je m'exprime en Francais" at bounding box center [568, 297] width 760 height 18
click at [425, 296] on p "Il me faut le texte toujours en anglais bien que je m'exprime en Francais" at bounding box center [568, 297] width 760 height 18
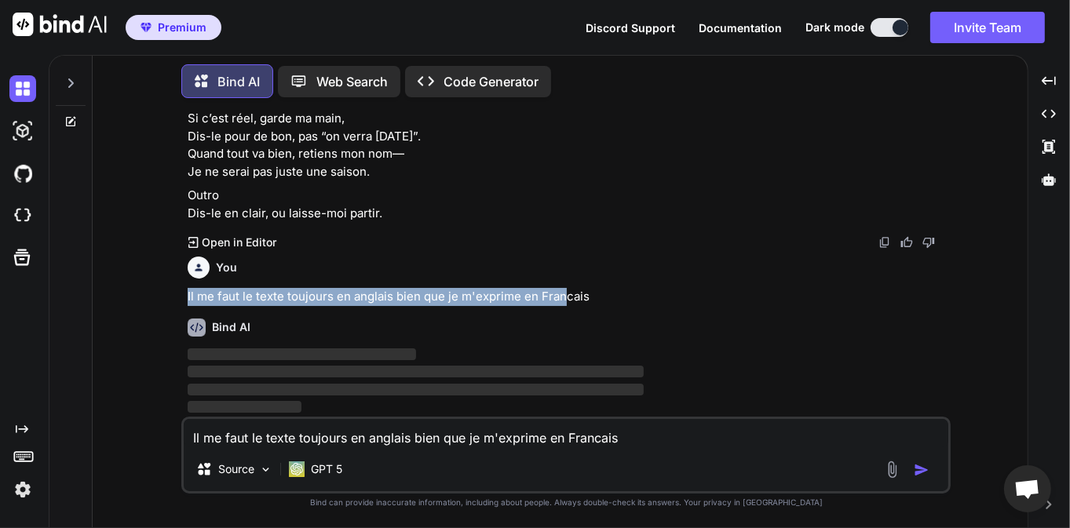
drag, startPoint x: 185, startPoint y: 297, endPoint x: 575, endPoint y: 299, distance: 389.3
click at [575, 299] on div "You Bind AI Voici une version plus resserrée et variée, avec un titre proposé. …" at bounding box center [567, 264] width 766 height 306
drag, startPoint x: 597, startPoint y: 300, endPoint x: 187, endPoint y: 297, distance: 410.5
click at [187, 297] on div "You Bind AI Voici une version plus resserrée et variée, avec un titre proposé. …" at bounding box center [567, 264] width 766 height 306
click at [188, 297] on p "Il me faut le texte toujours en anglais bien que je m'exprime en Francais" at bounding box center [568, 297] width 760 height 18
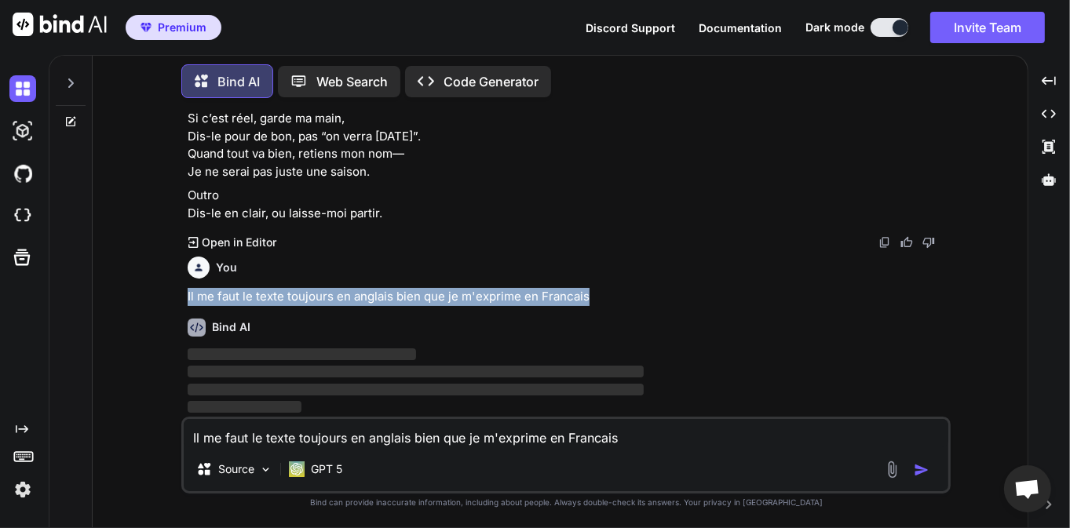
drag, startPoint x: 187, startPoint y: 299, endPoint x: 606, endPoint y: 301, distance: 419.1
click at [604, 301] on div "You Bind AI Voici une version plus resserrée et variée, avec un titre proposé. …" at bounding box center [567, 264] width 766 height 306
click at [615, 300] on p "Il me faut le texte toujours en anglais bien que je m'exprime en Francais" at bounding box center [568, 297] width 760 height 18
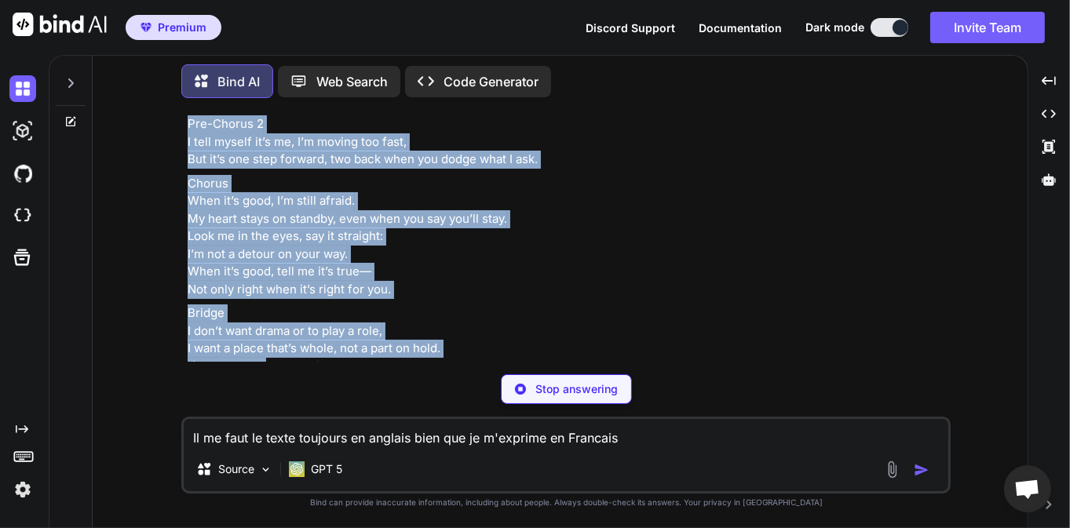
scroll to position [6583, 0]
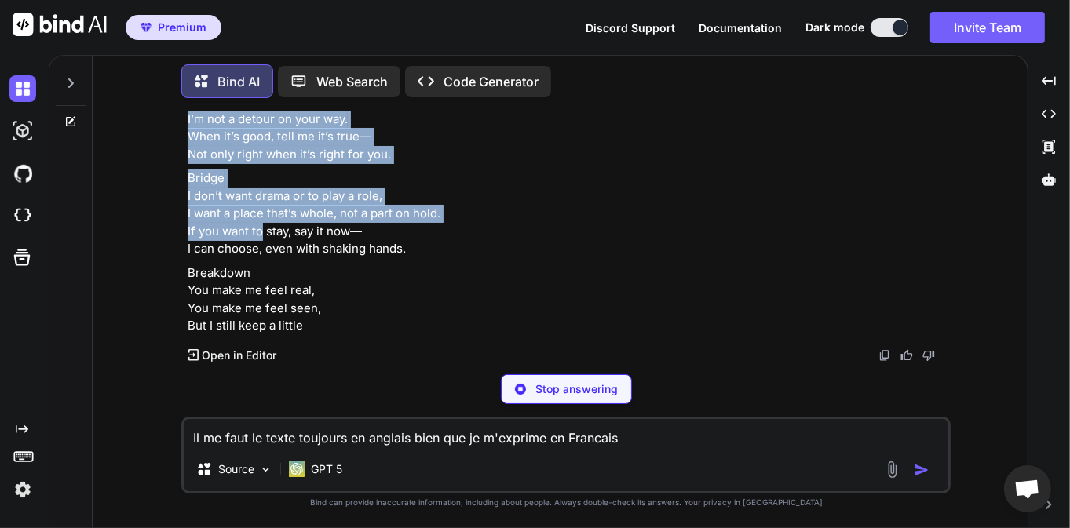
drag, startPoint x: 189, startPoint y: 217, endPoint x: 264, endPoint y: 248, distance: 81.6
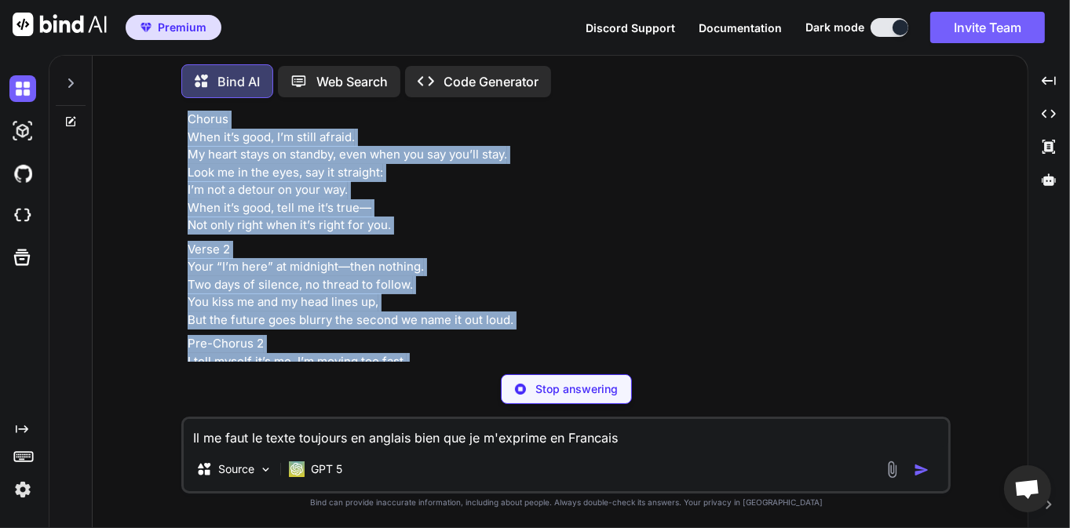
scroll to position [6207, 0]
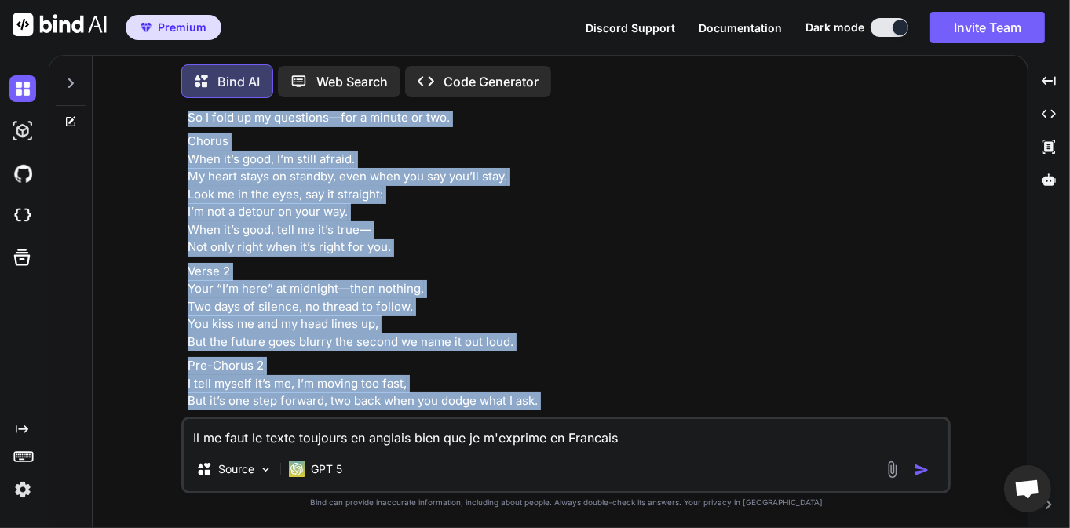
click at [275, 257] on p "Chorus When it’s good, I’m still afraid. My heart stays on standby, even when y…" at bounding box center [568, 195] width 760 height 124
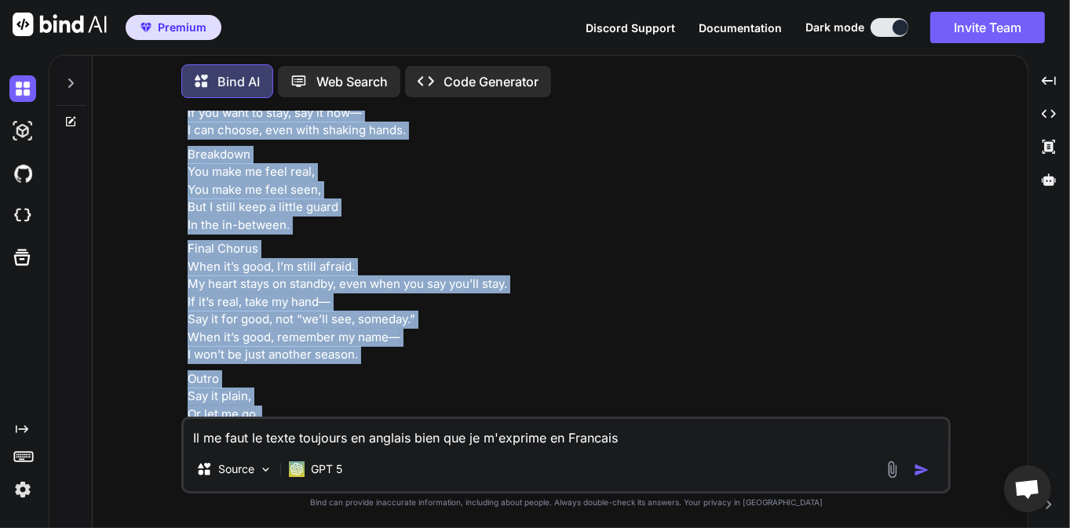
scroll to position [6753, 0]
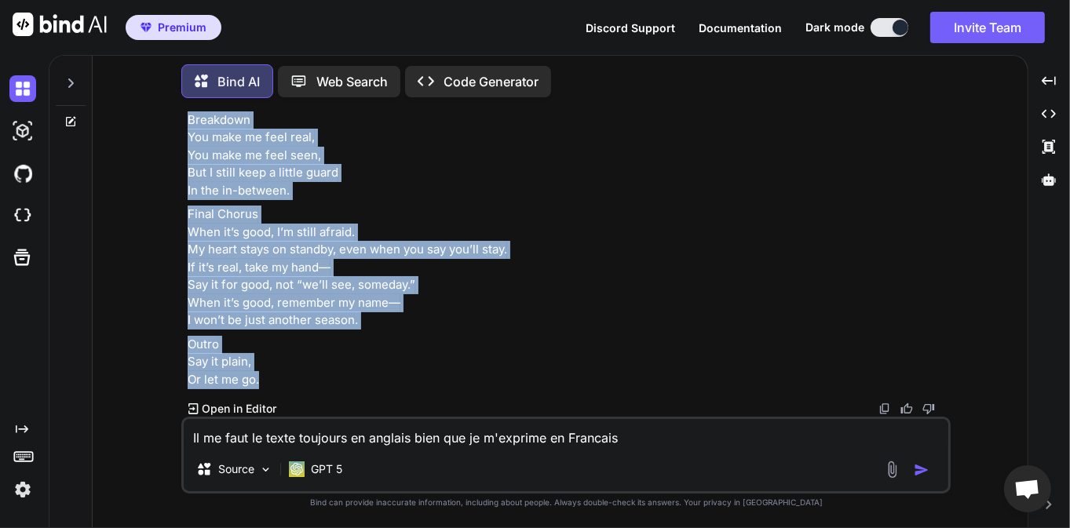
drag, startPoint x: 188, startPoint y: 229, endPoint x: 268, endPoint y: 382, distance: 172.4
copy div "Lorem 3 Ipsu dolorsi, ame cons ad elits doe tempori, Utlabo etdolo magn aliqu’e…"
